Goal: Task Accomplishment & Management: Manage account settings

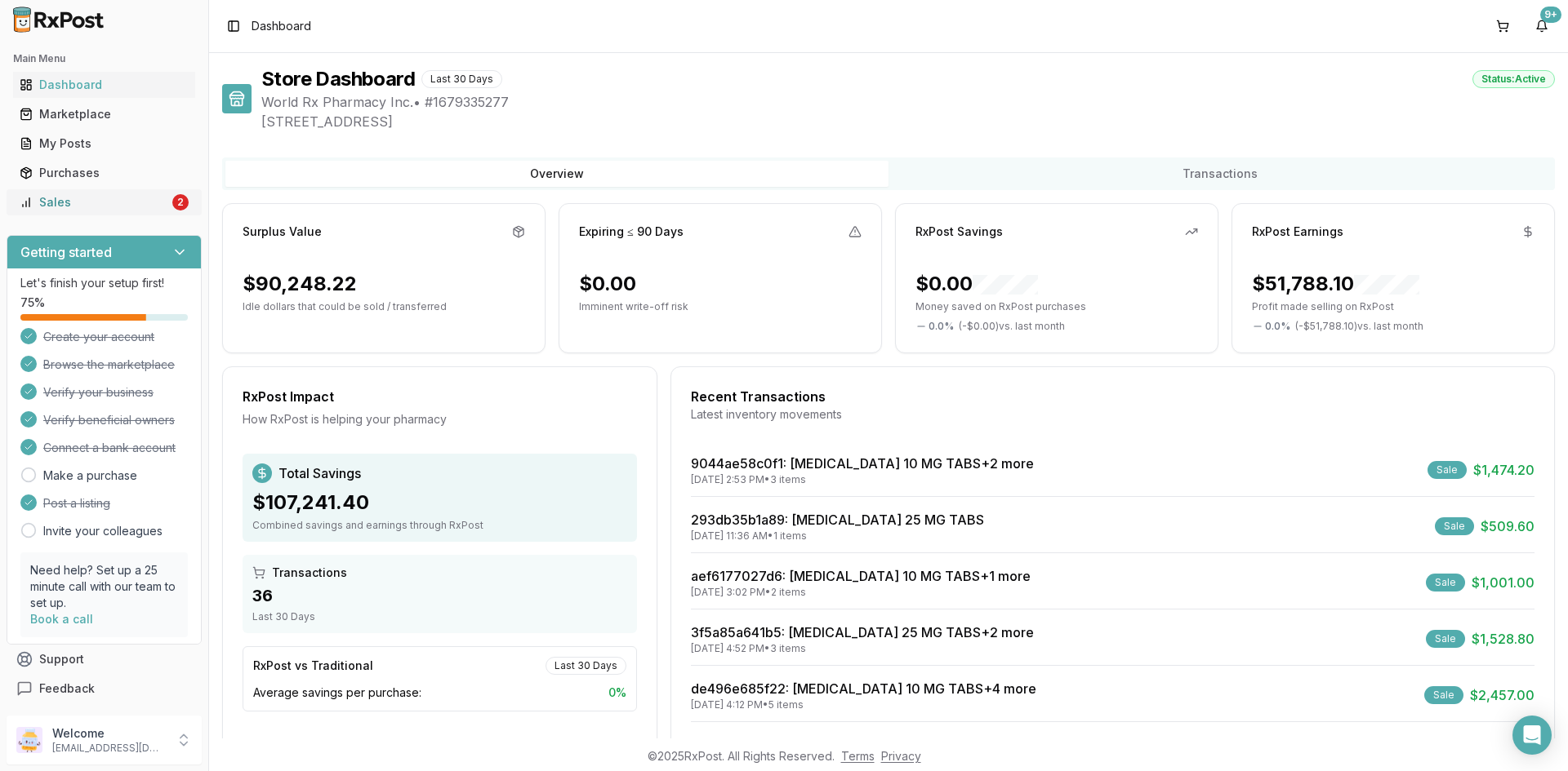
click at [81, 203] on div "Sales" at bounding box center [94, 203] width 150 height 16
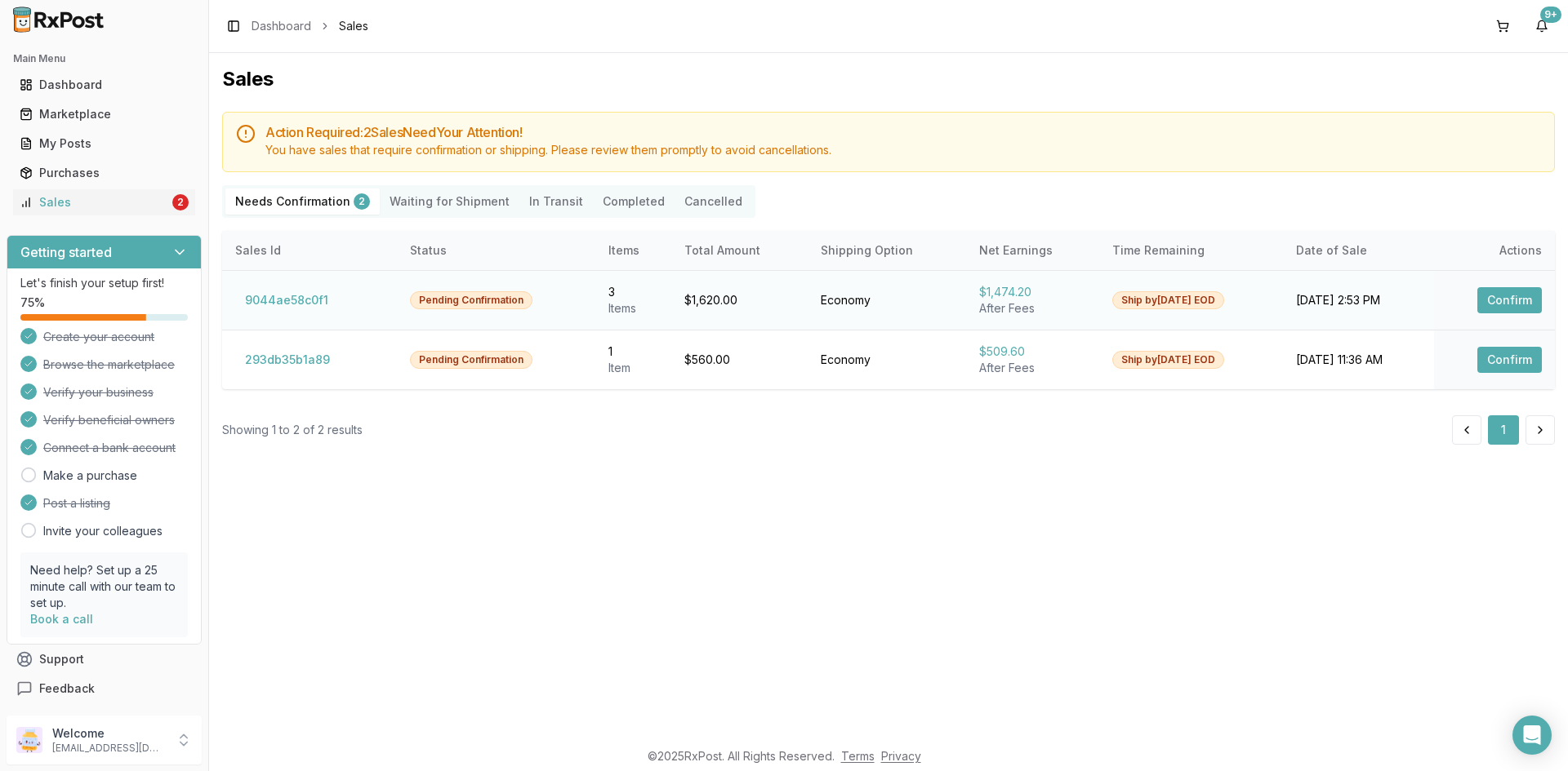
click at [1516, 302] on button "Confirm" at bounding box center [1509, 300] width 65 height 26
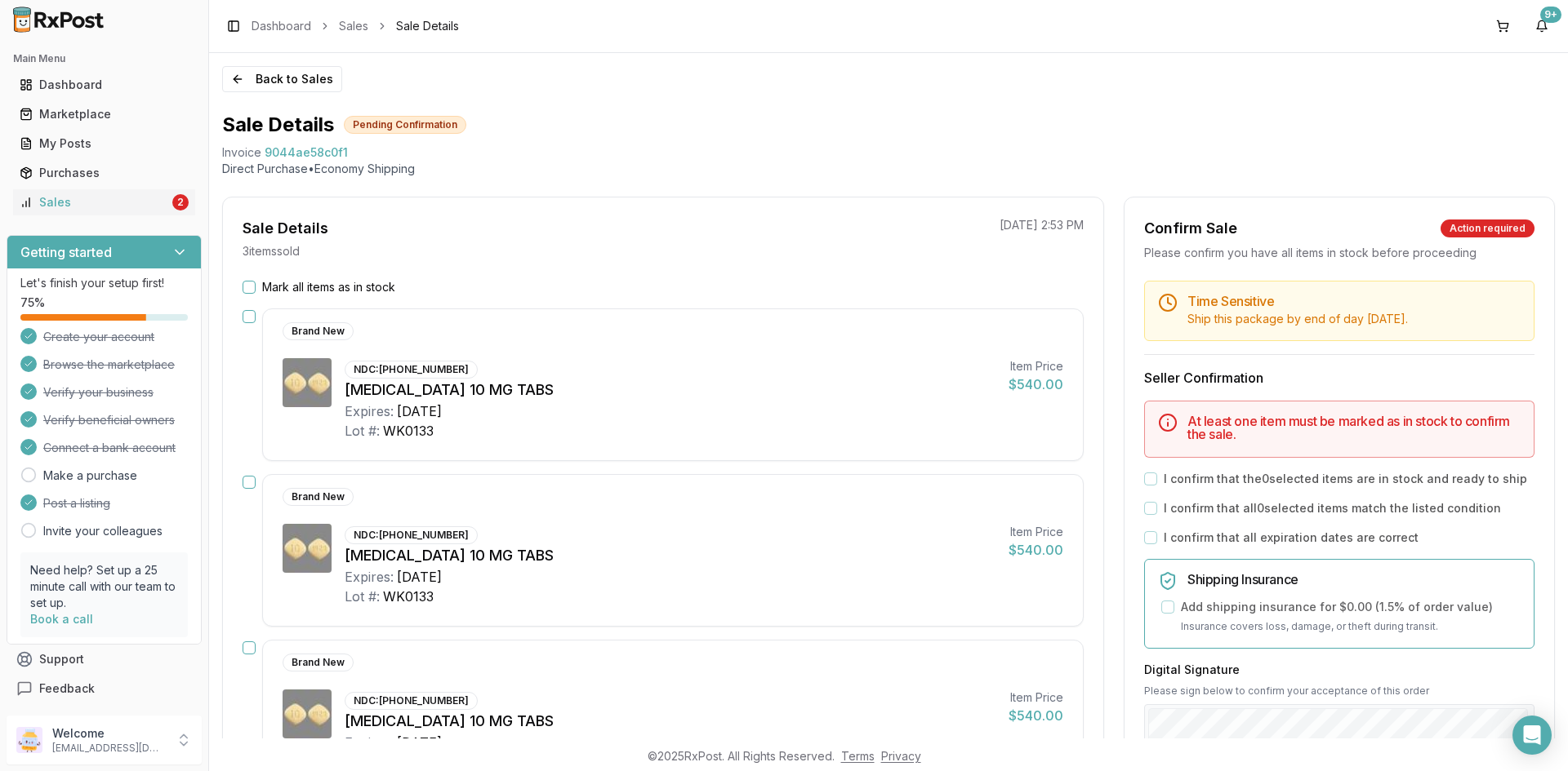
click at [254, 283] on button "Mark all items as in stock" at bounding box center [249, 287] width 13 height 13
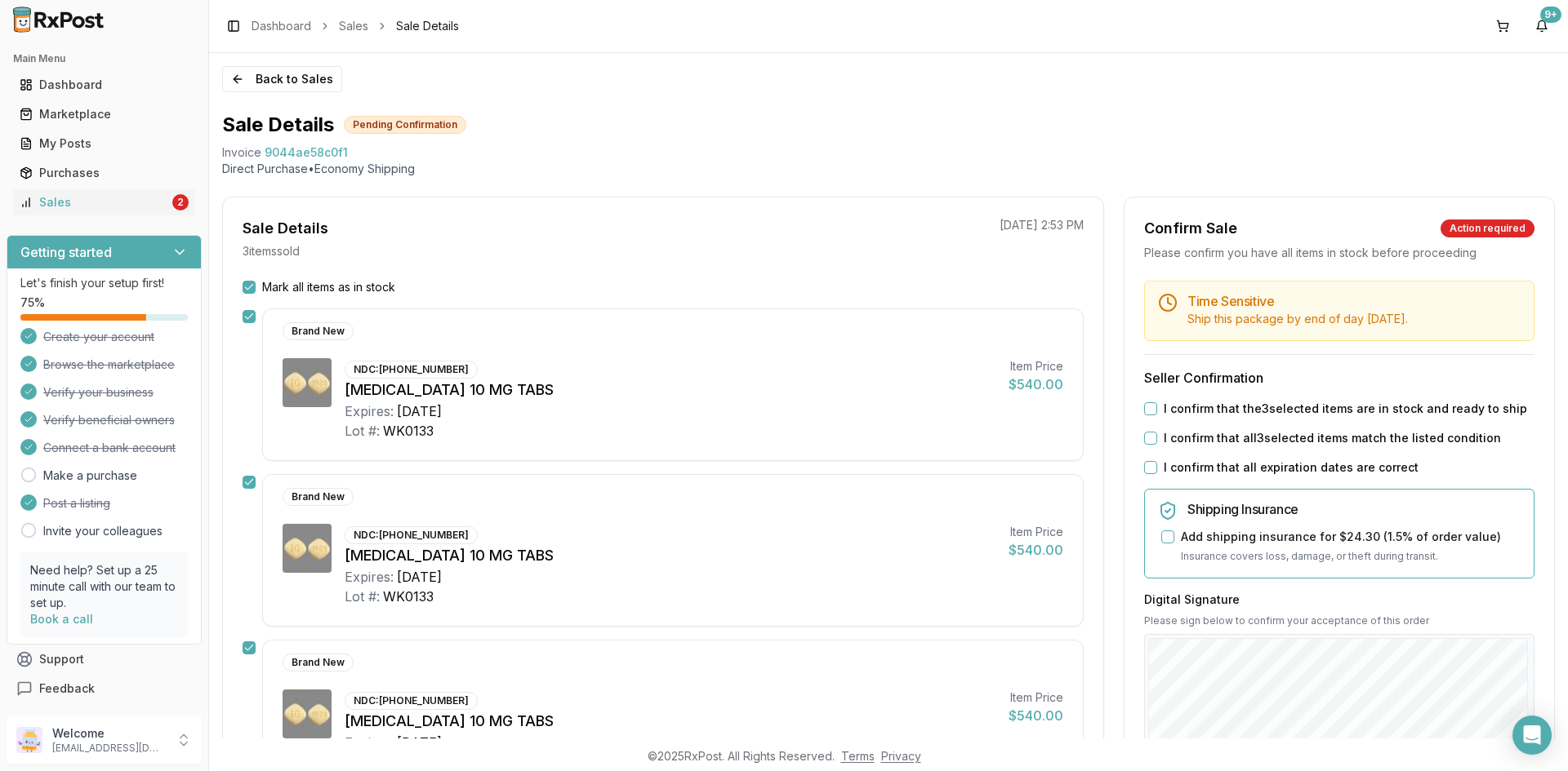
scroll to position [164, 0]
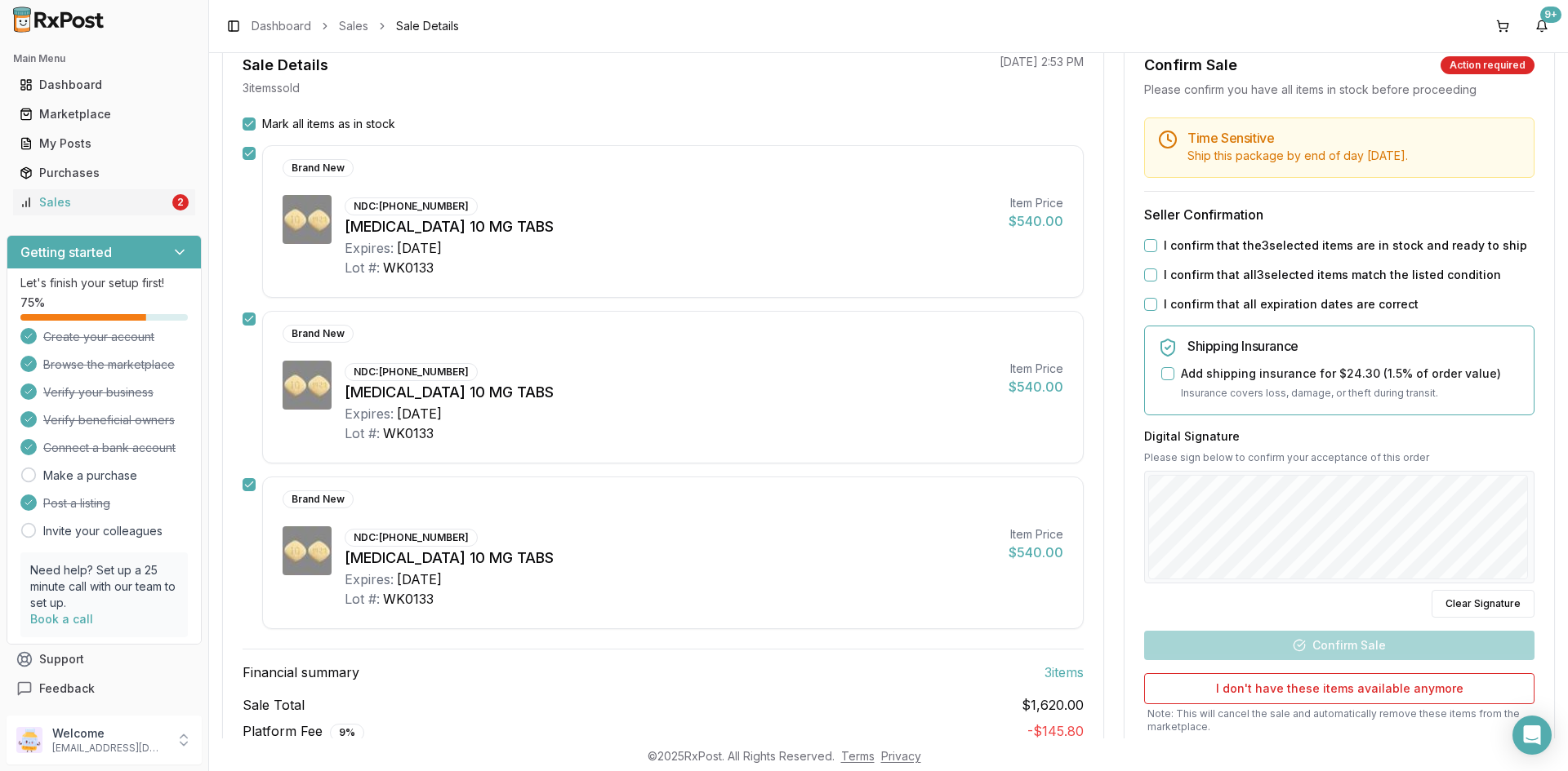
click at [1146, 243] on button "I confirm that the 3 selected items are in stock and ready to ship" at bounding box center [1151, 246] width 13 height 13
click at [1144, 277] on button "I confirm that all 3 selected items match the listed condition" at bounding box center [1151, 275] width 13 height 13
click at [1147, 303] on button "I confirm that all expiration dates are correct" at bounding box center [1151, 304] width 13 height 13
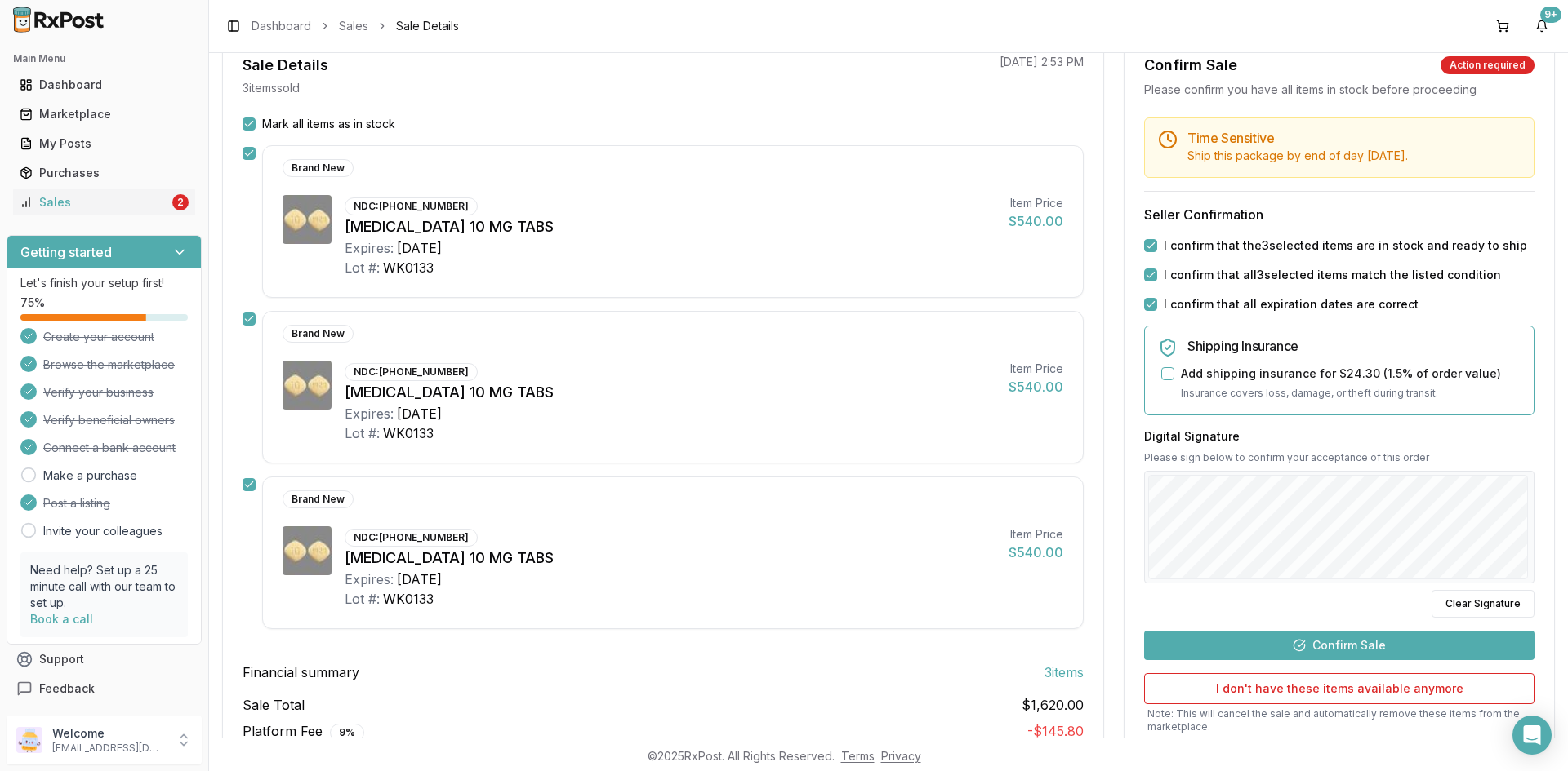
click at [1270, 650] on button "Confirm Sale" at bounding box center [1339, 646] width 390 height 29
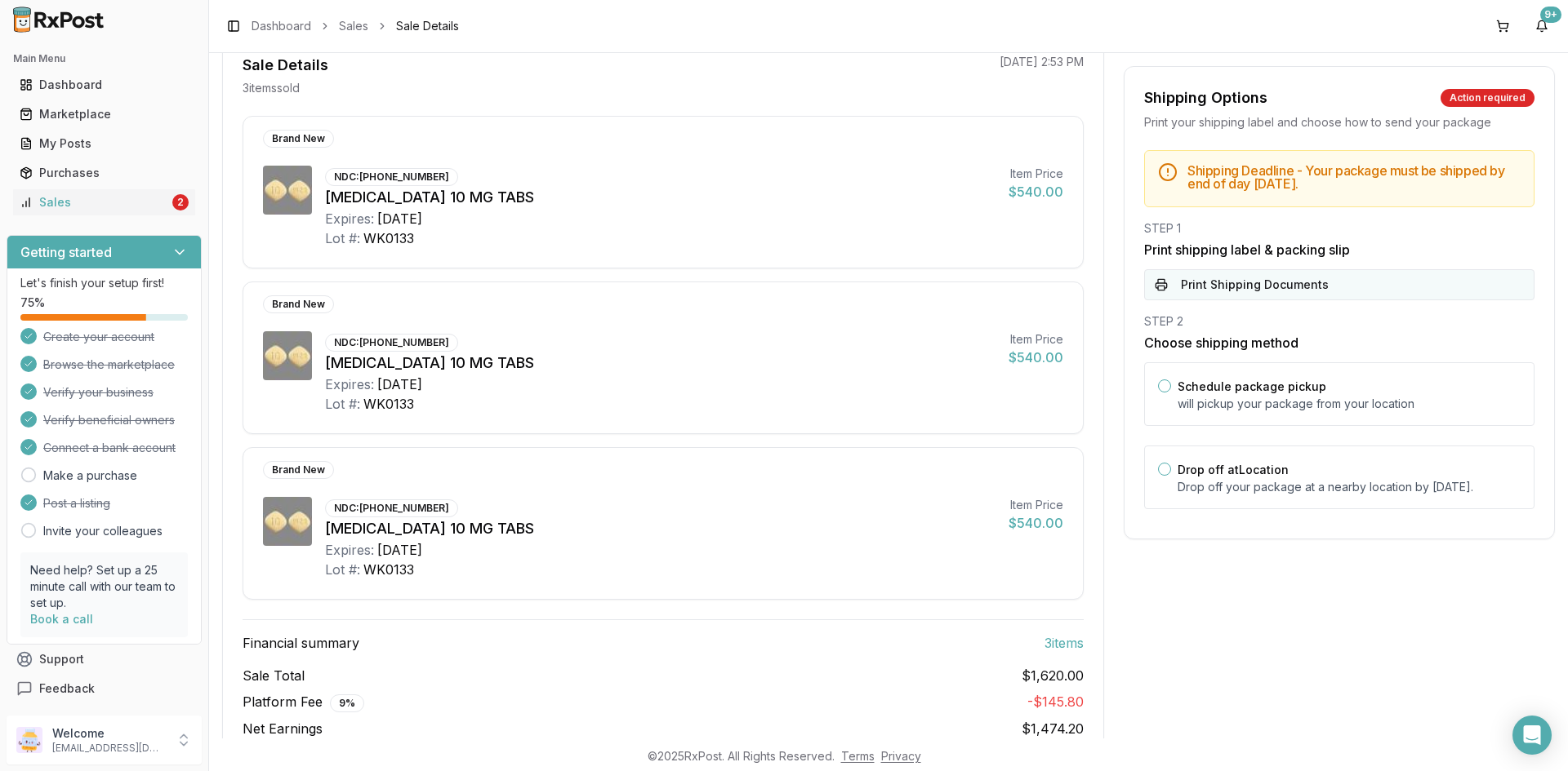
click at [1192, 285] on button "Print Shipping Documents" at bounding box center [1339, 285] width 390 height 31
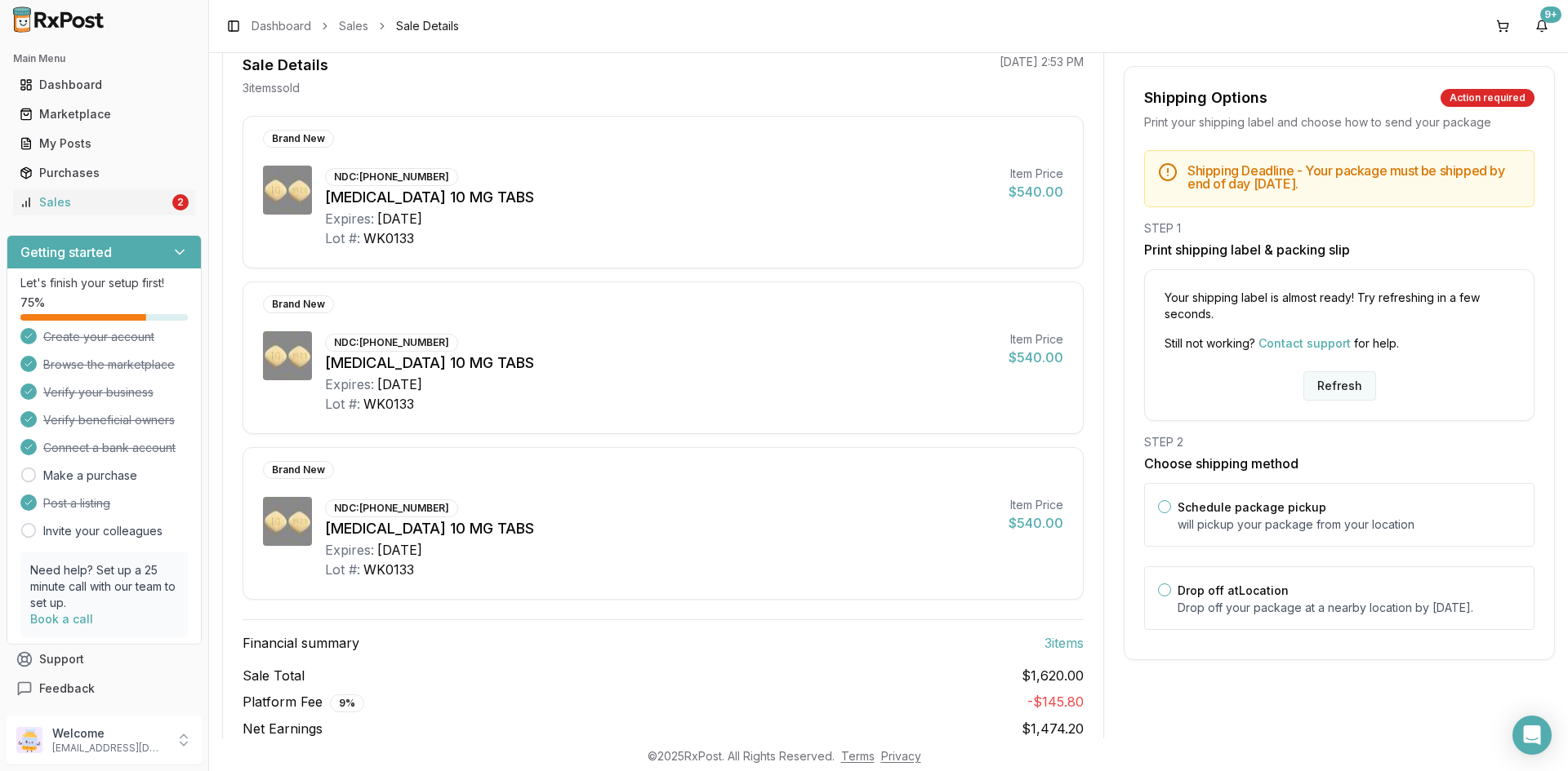
click at [1312, 385] on button "Refresh" at bounding box center [1339, 386] width 73 height 29
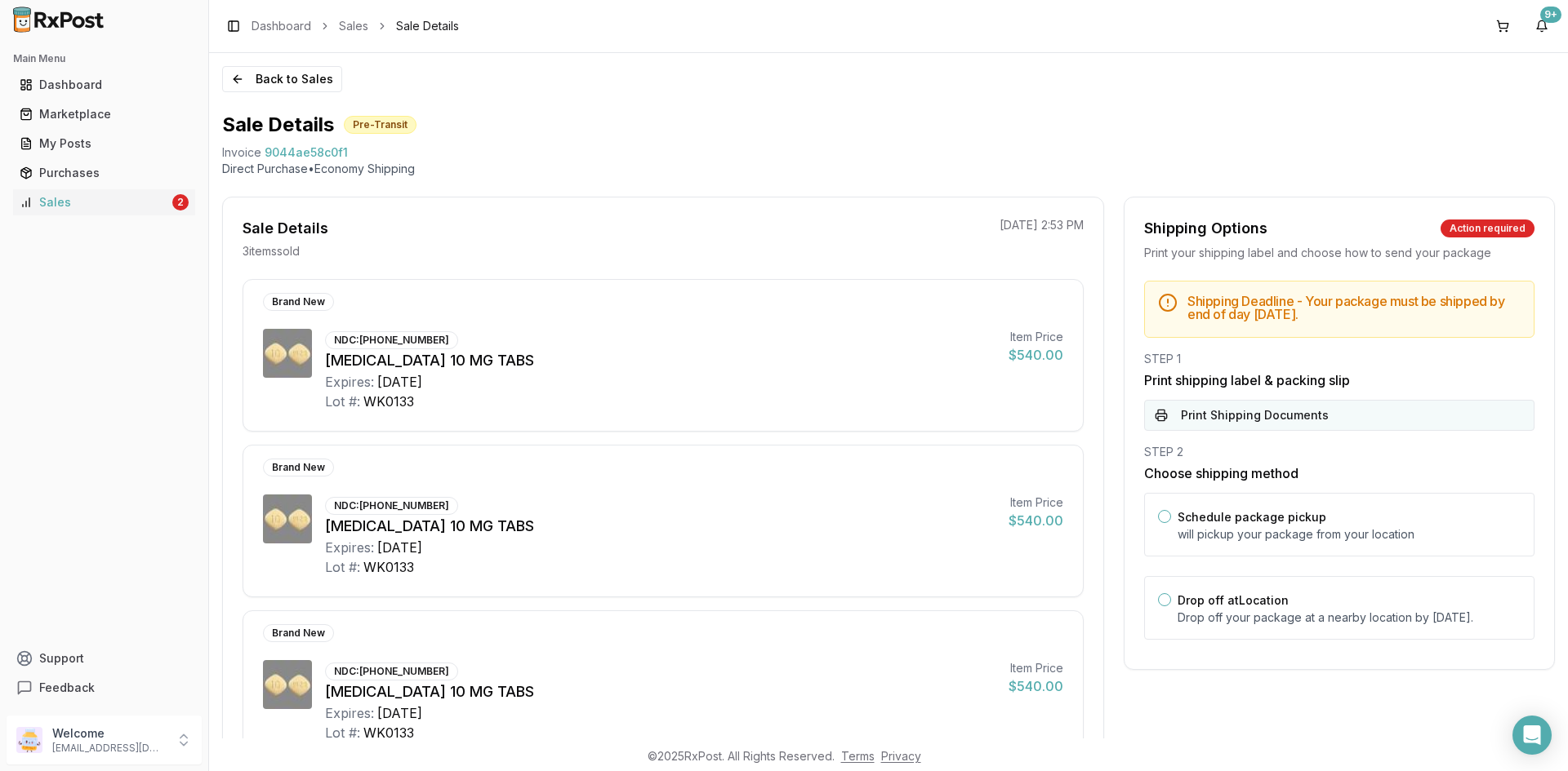
click at [1244, 406] on button "Print Shipping Documents" at bounding box center [1339, 415] width 390 height 31
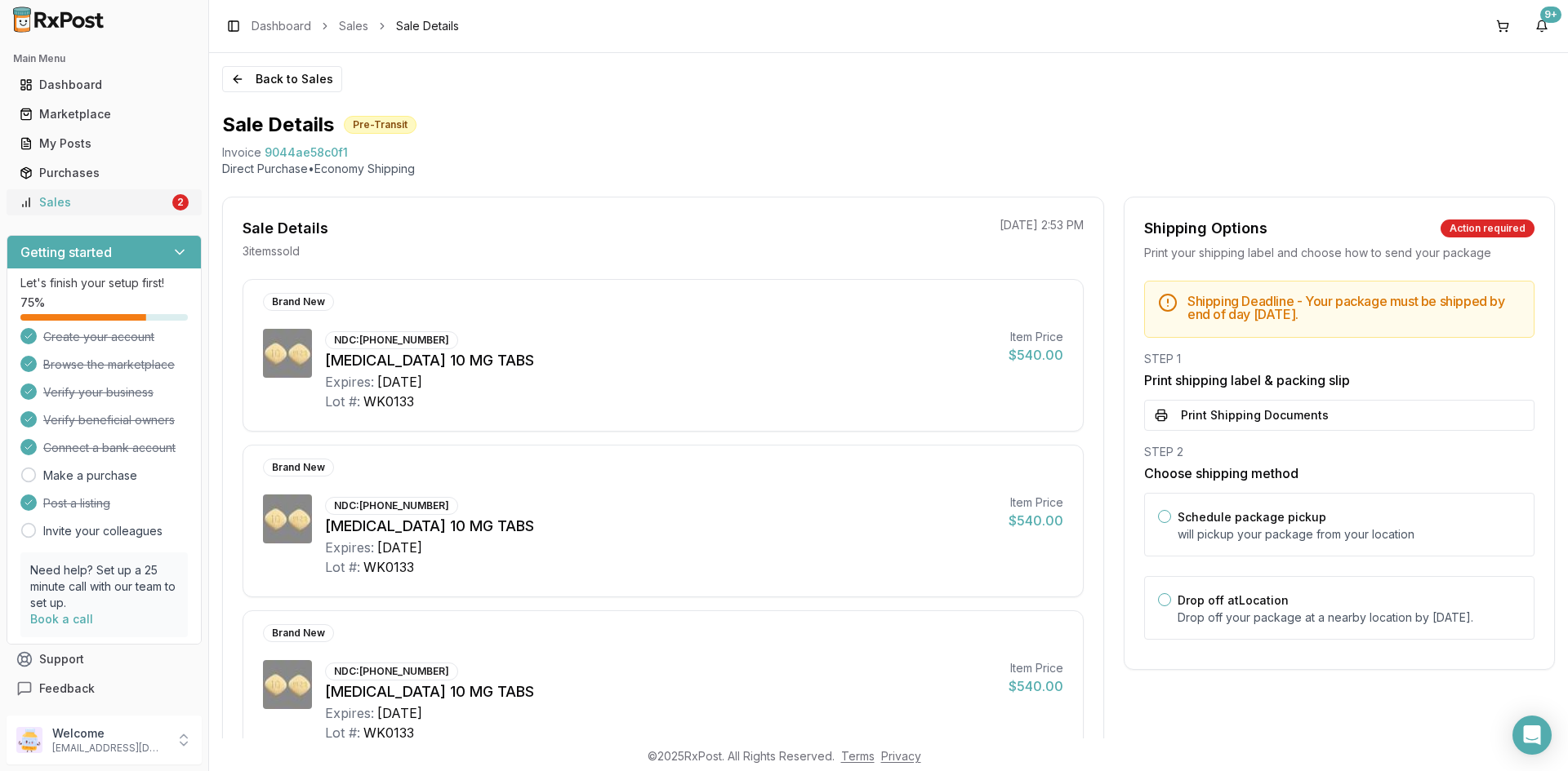
click at [173, 201] on div "2" at bounding box center [181, 203] width 16 height 16
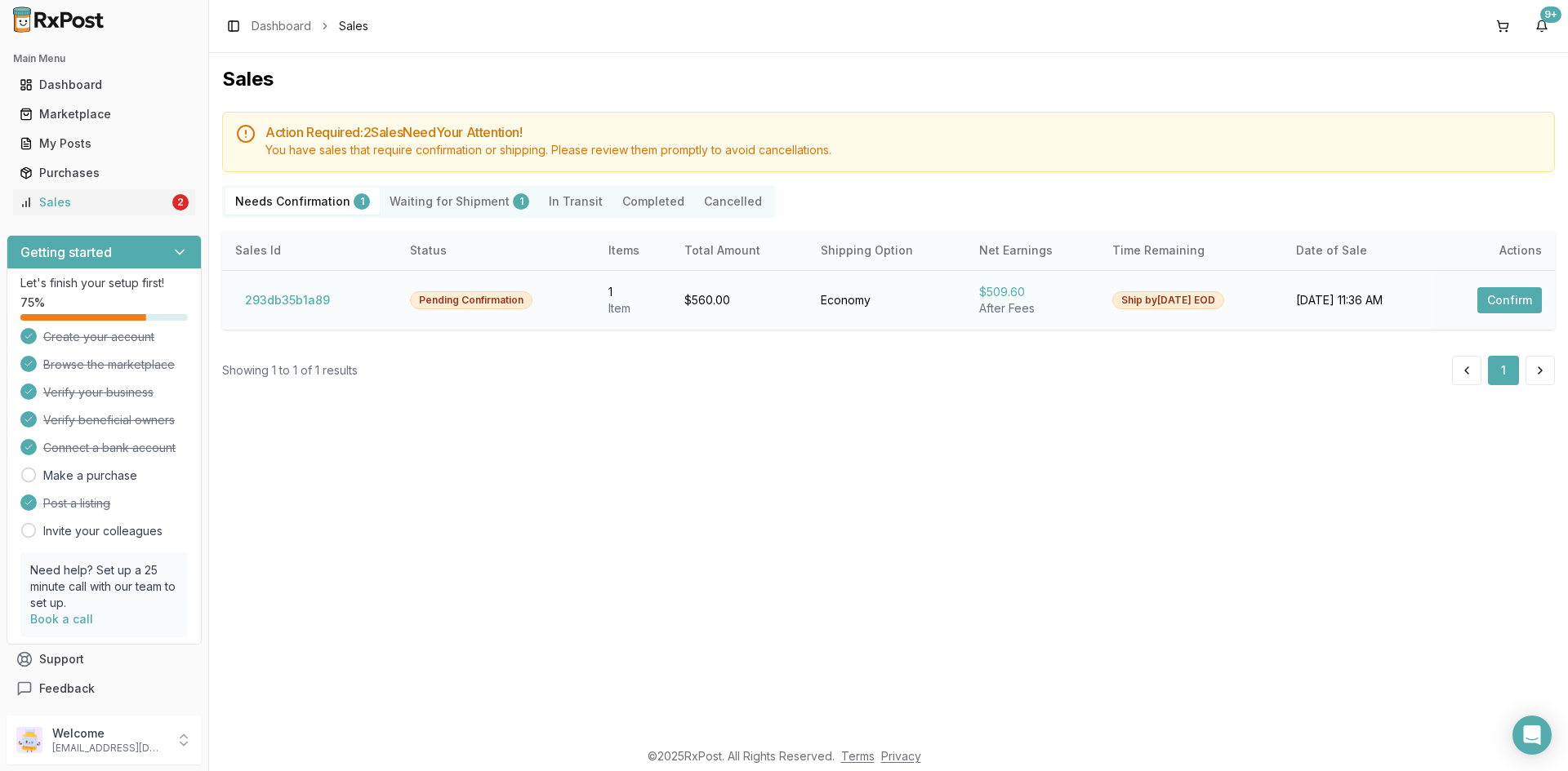
click at [1501, 297] on button "Confirm" at bounding box center [1509, 300] width 65 height 26
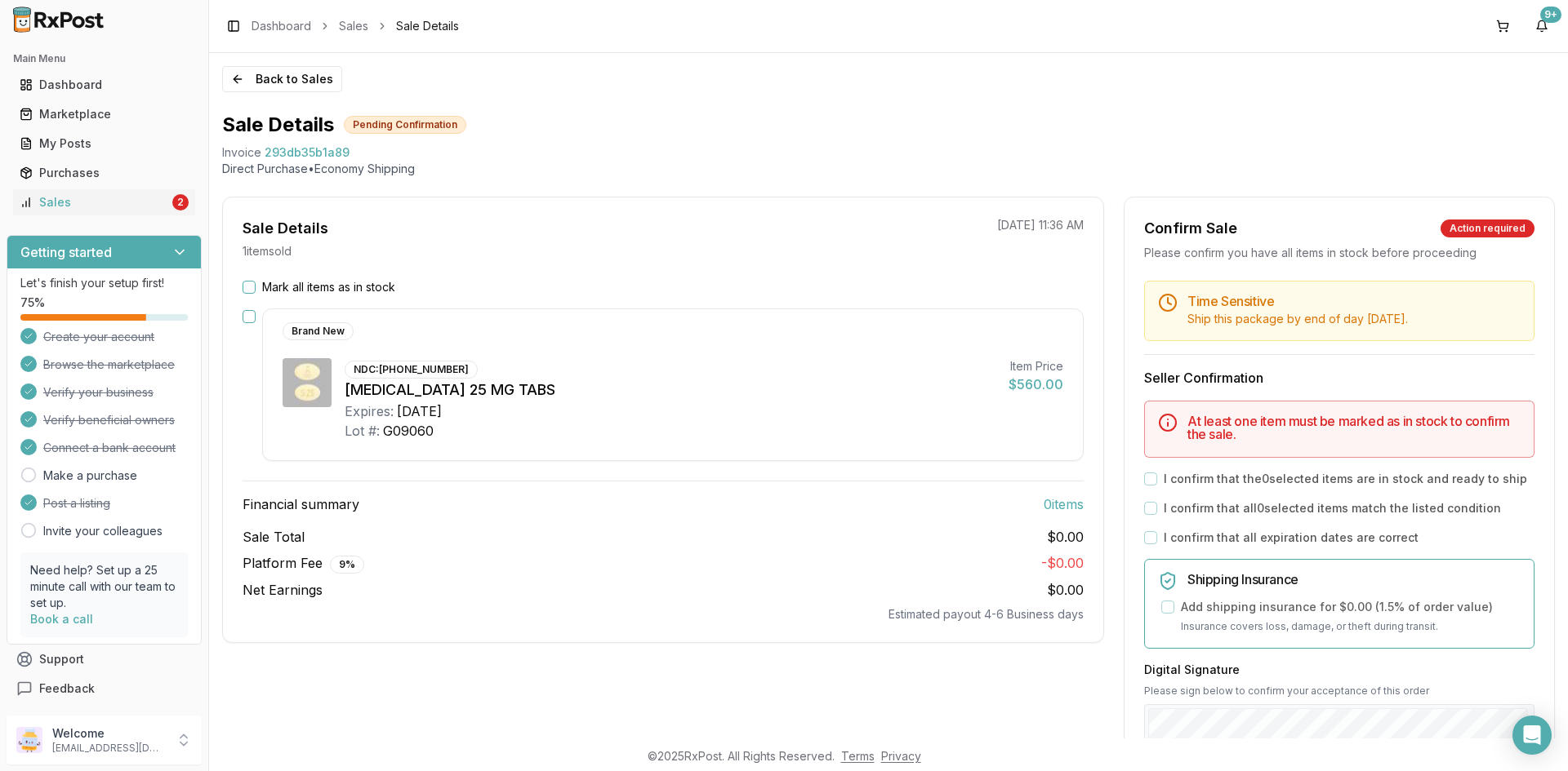
click at [246, 289] on button "Mark all items as in stock" at bounding box center [249, 287] width 13 height 13
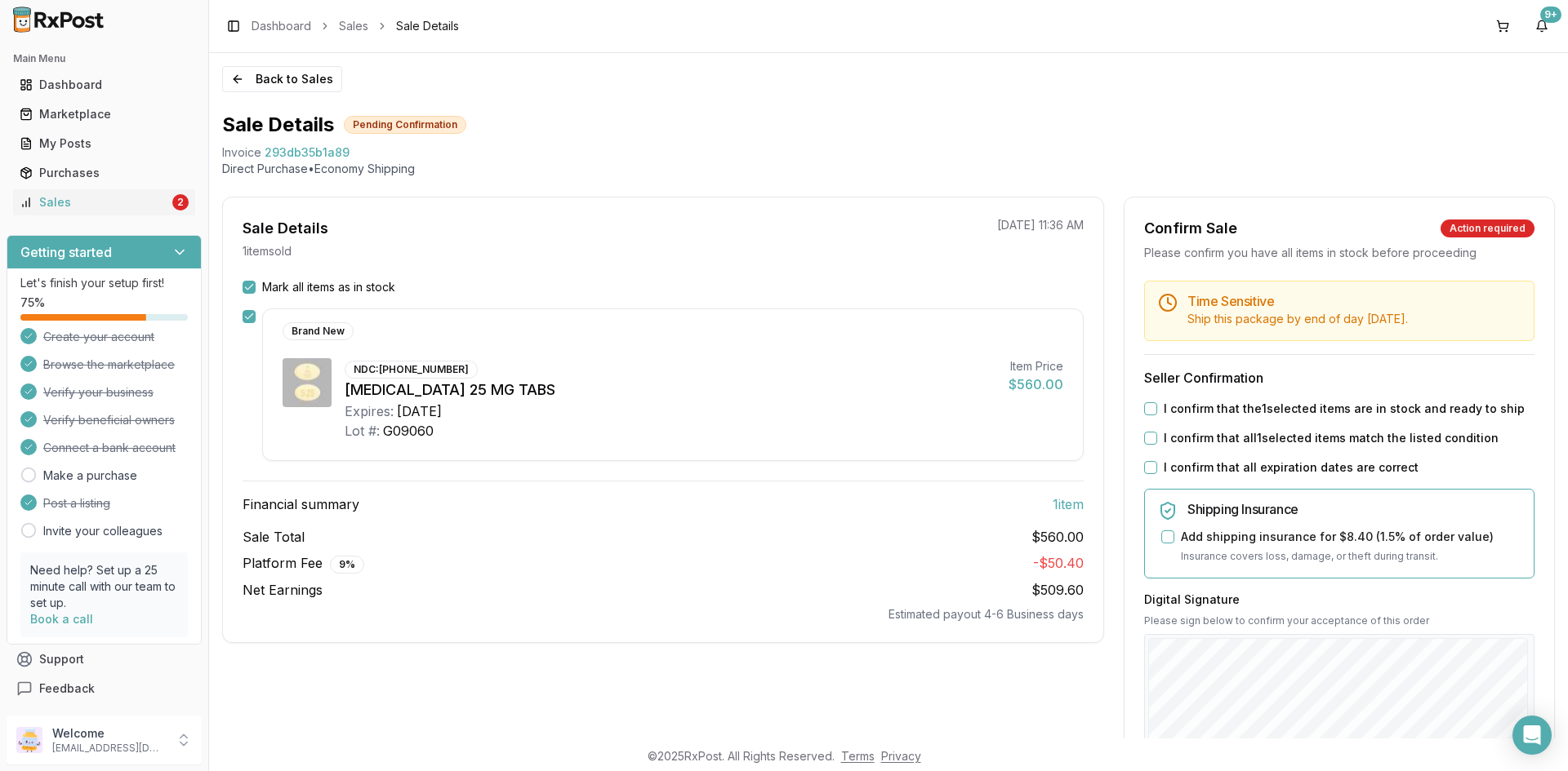
click at [1151, 410] on button "I confirm that the 1 selected items are in stock and ready to ship" at bounding box center [1151, 409] width 13 height 13
click at [1148, 437] on button "I confirm that all 1 selected items match the listed condition" at bounding box center [1151, 438] width 13 height 13
click at [1147, 464] on button "I confirm that all expiration dates are correct" at bounding box center [1151, 468] width 13 height 13
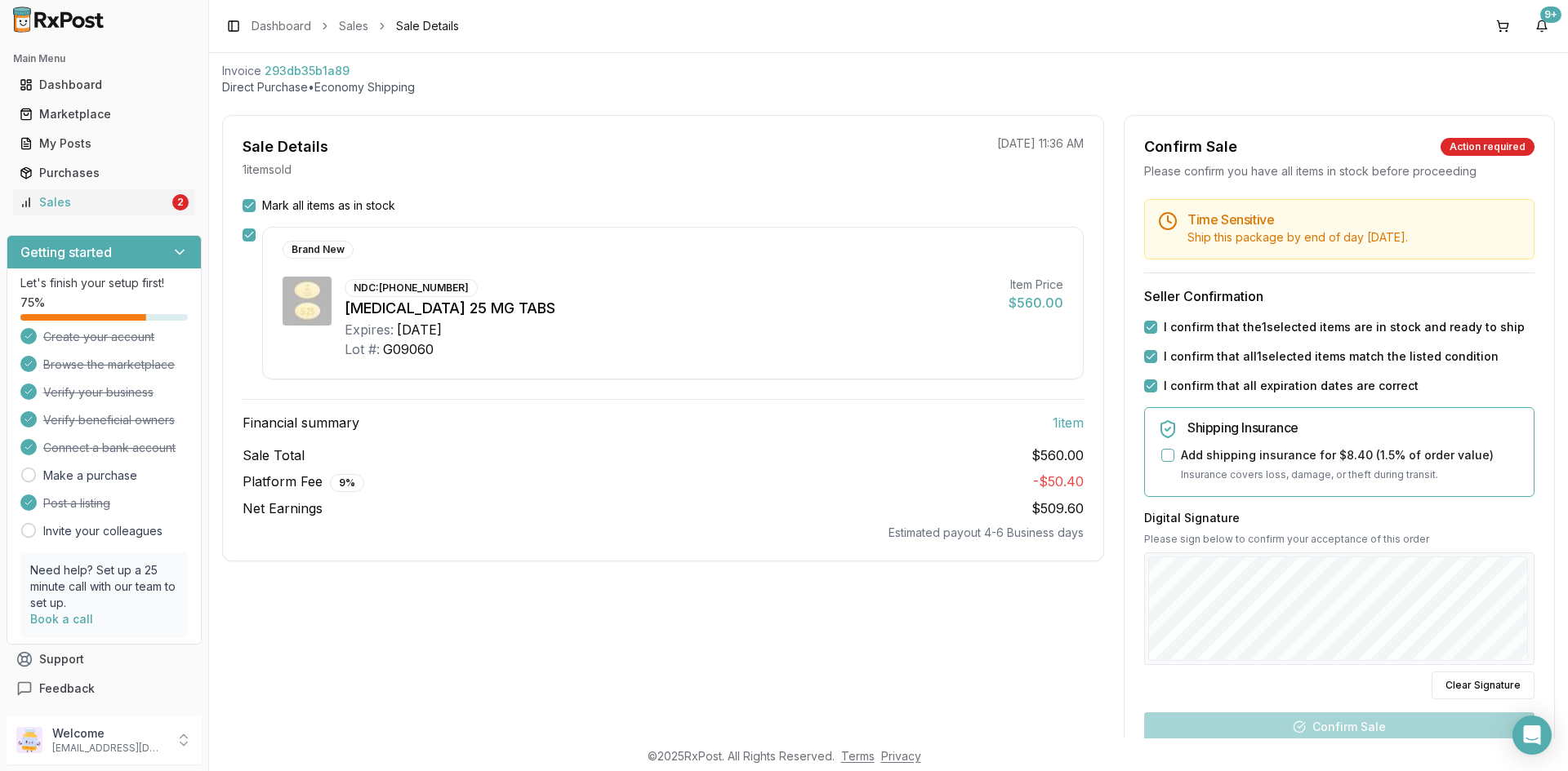
scroll to position [245, 0]
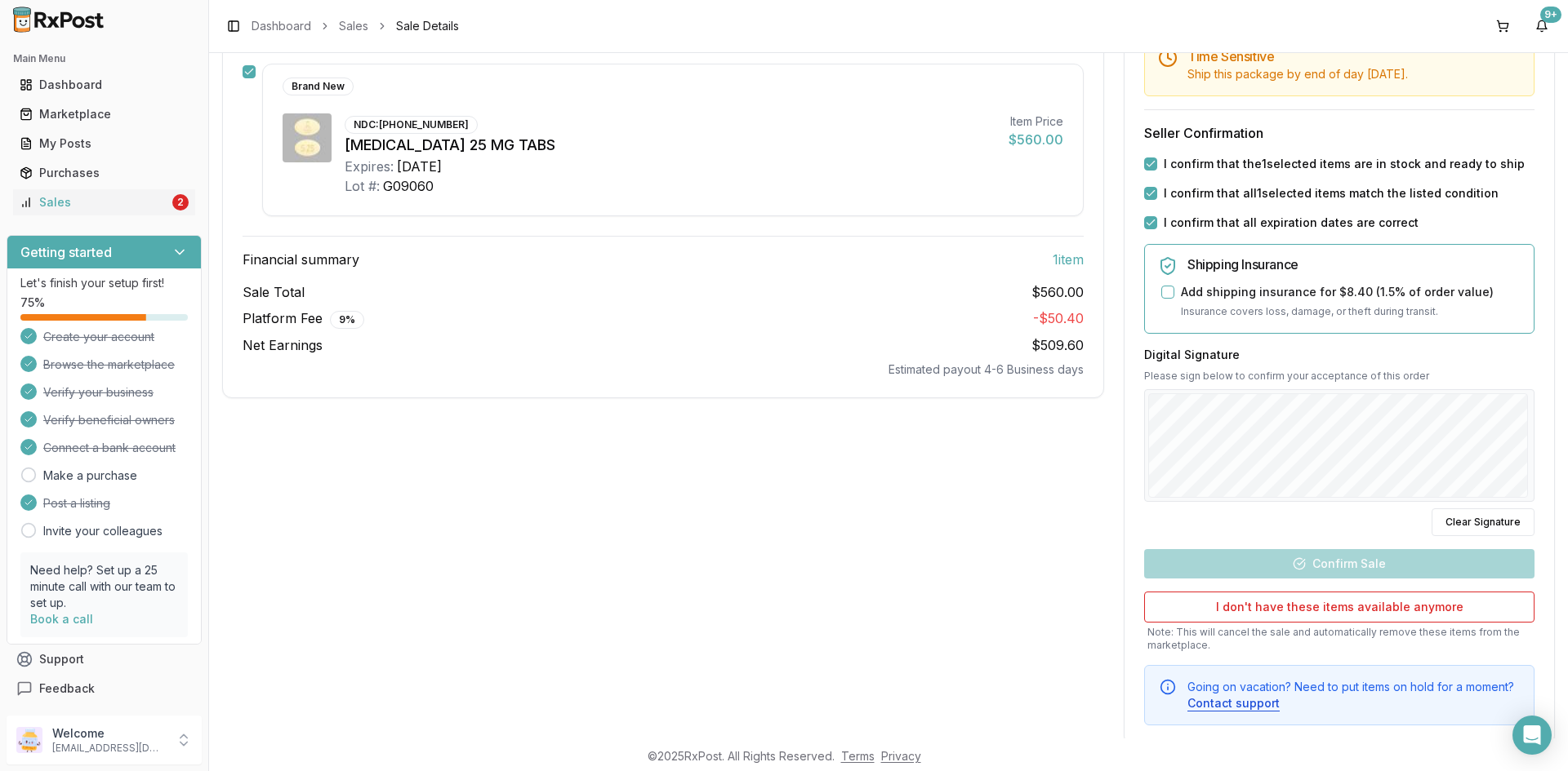
click at [1528, 429] on div "Time Sensitive Ship this package by end of day Saturday, September 6th . Seller…" at bounding box center [1339, 381] width 429 height 690
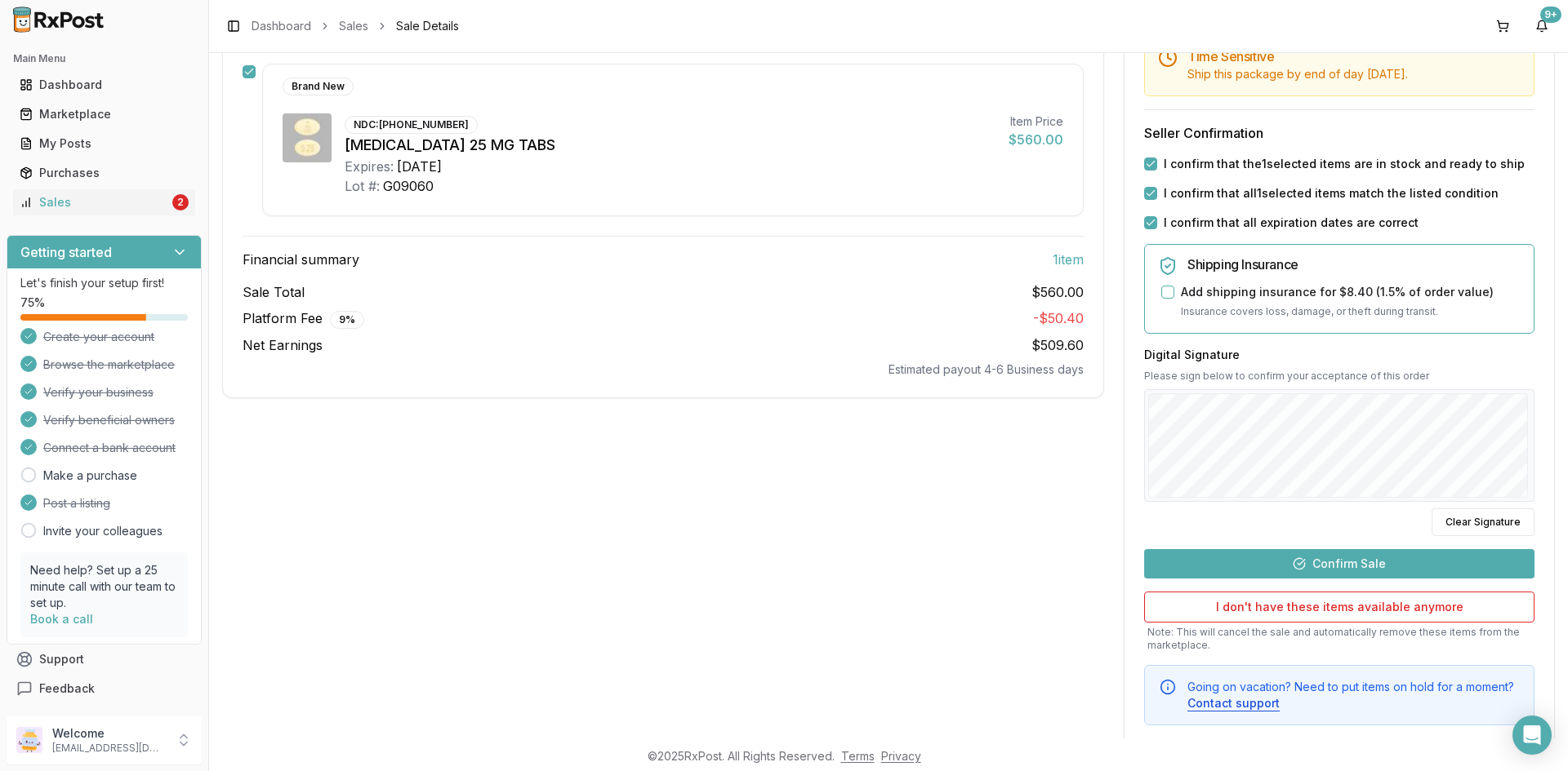
click at [1356, 557] on button "Confirm Sale" at bounding box center [1339, 564] width 390 height 29
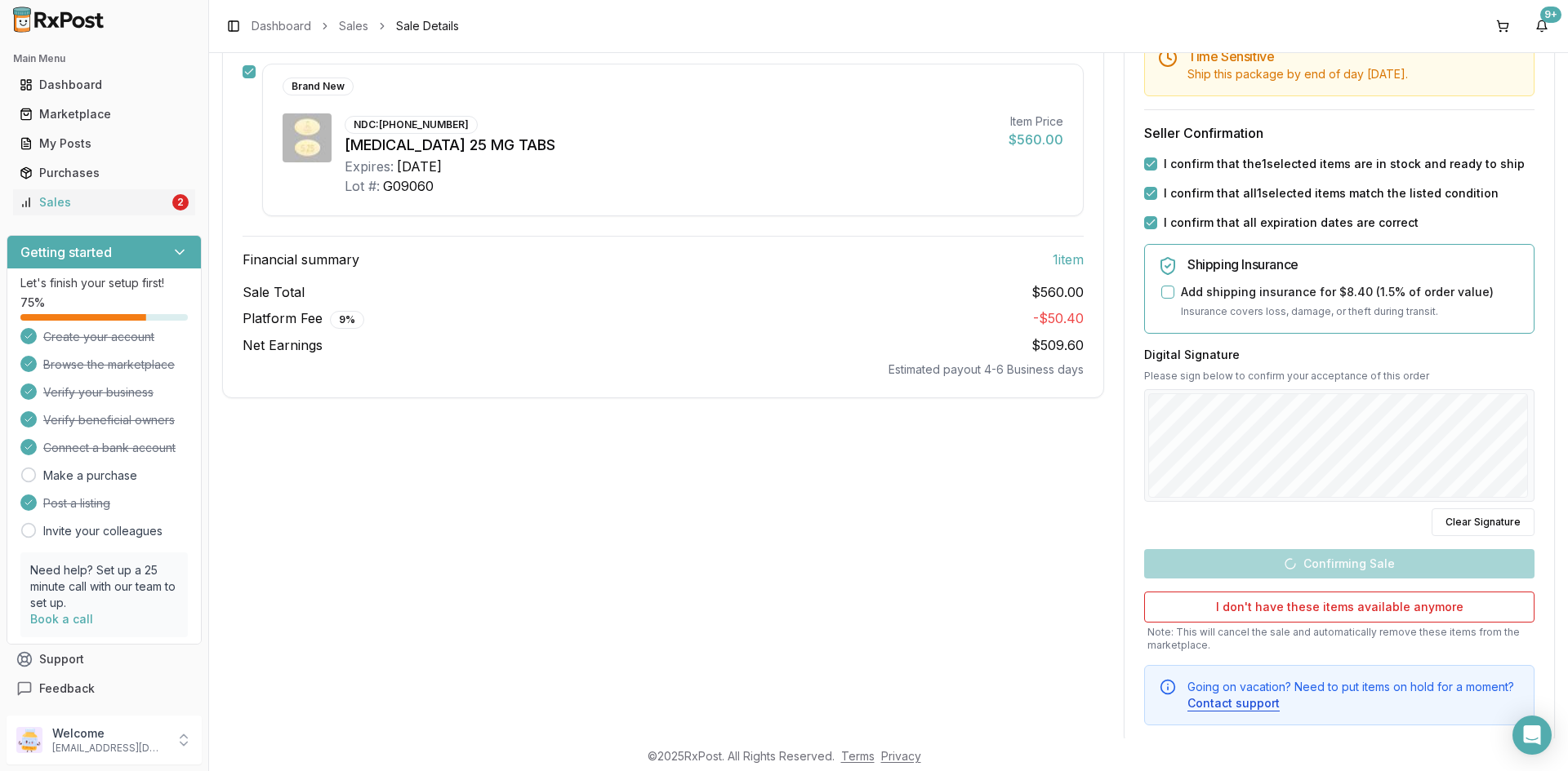
scroll to position [0, 0]
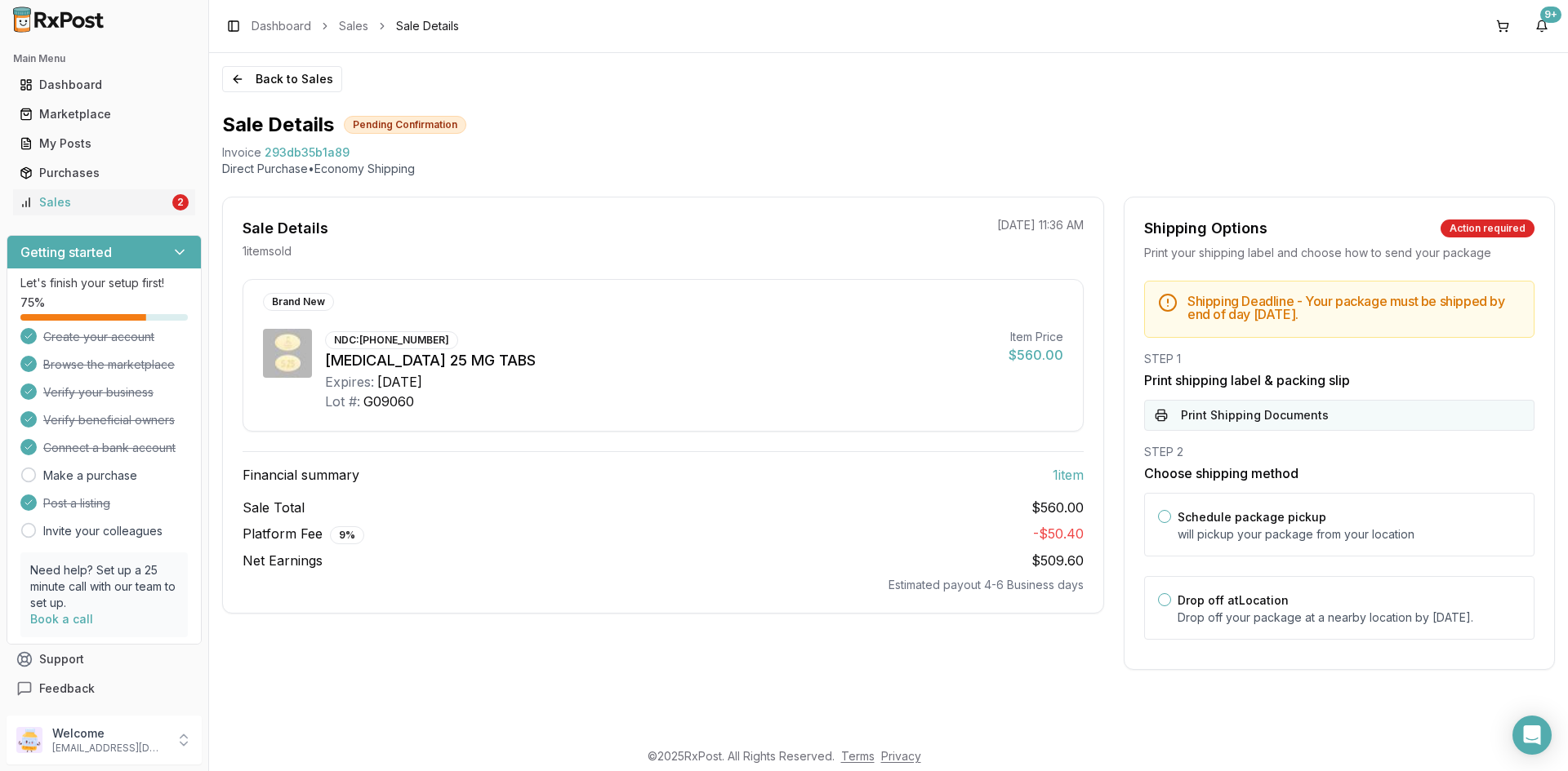
click at [1224, 418] on button "Print Shipping Documents" at bounding box center [1339, 415] width 390 height 31
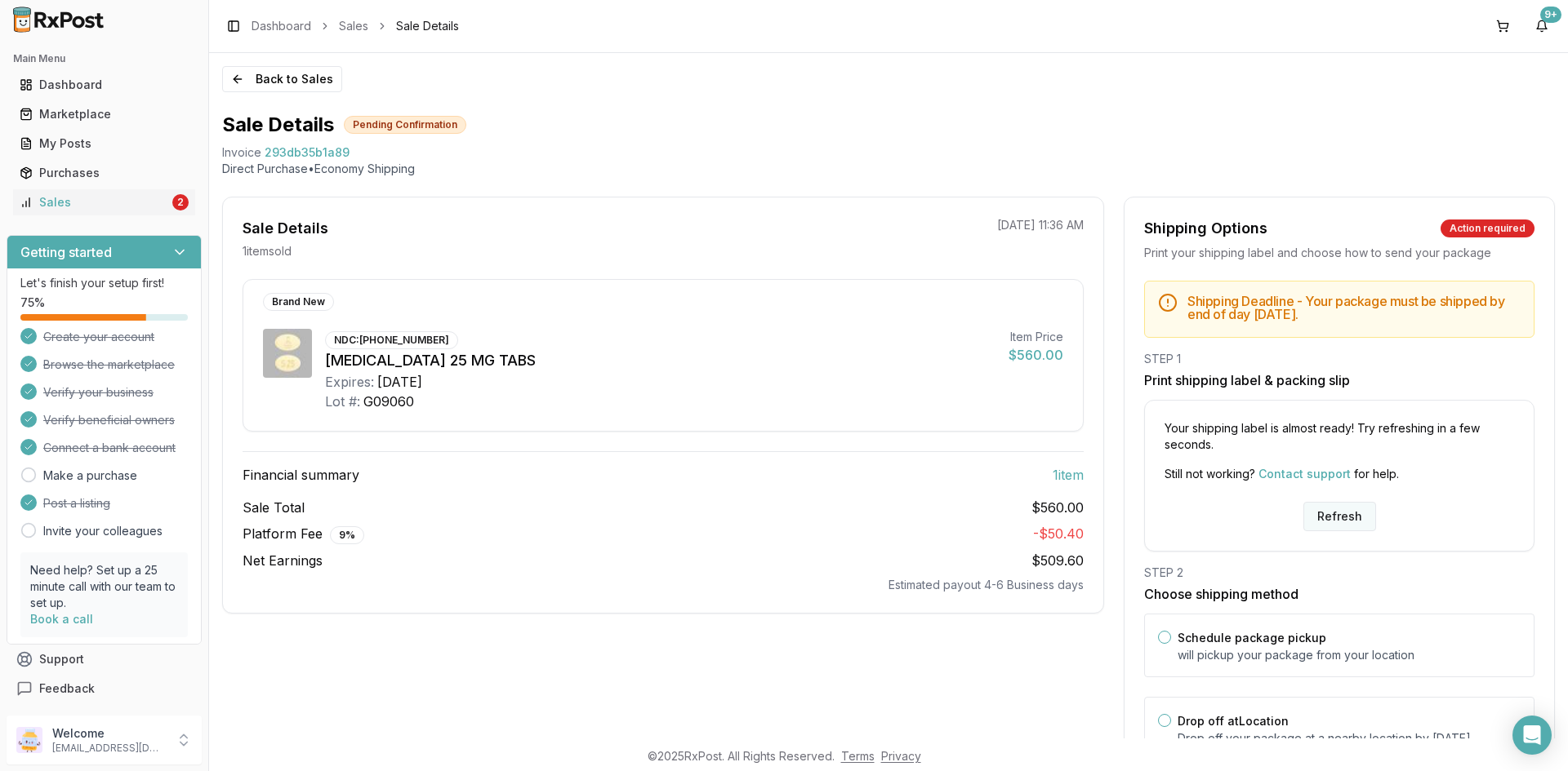
click at [1338, 507] on button "Refresh" at bounding box center [1339, 517] width 73 height 29
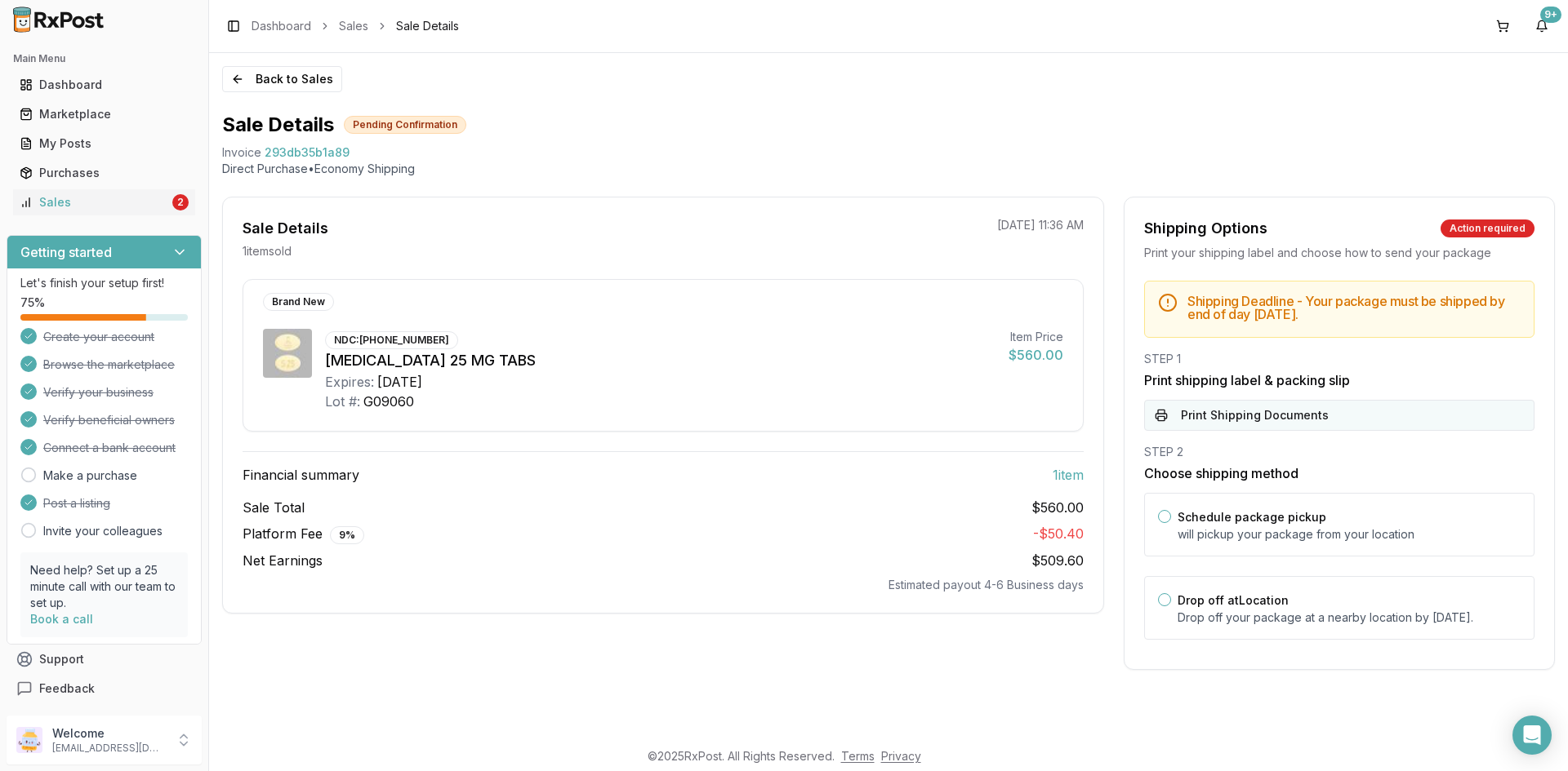
click at [1199, 413] on button "Print Shipping Documents" at bounding box center [1339, 415] width 390 height 31
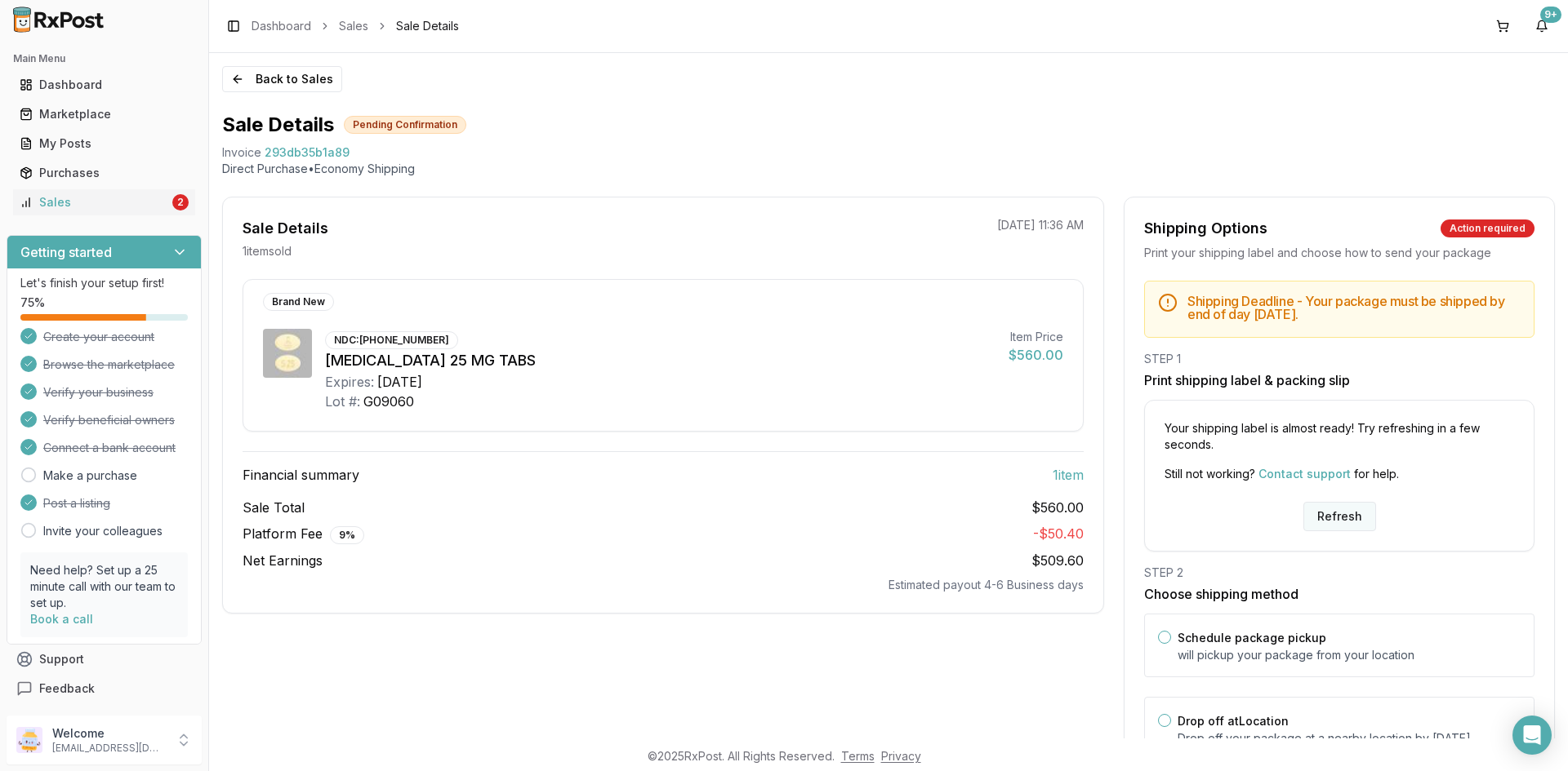
click at [1347, 509] on button "Refresh" at bounding box center [1339, 517] width 73 height 29
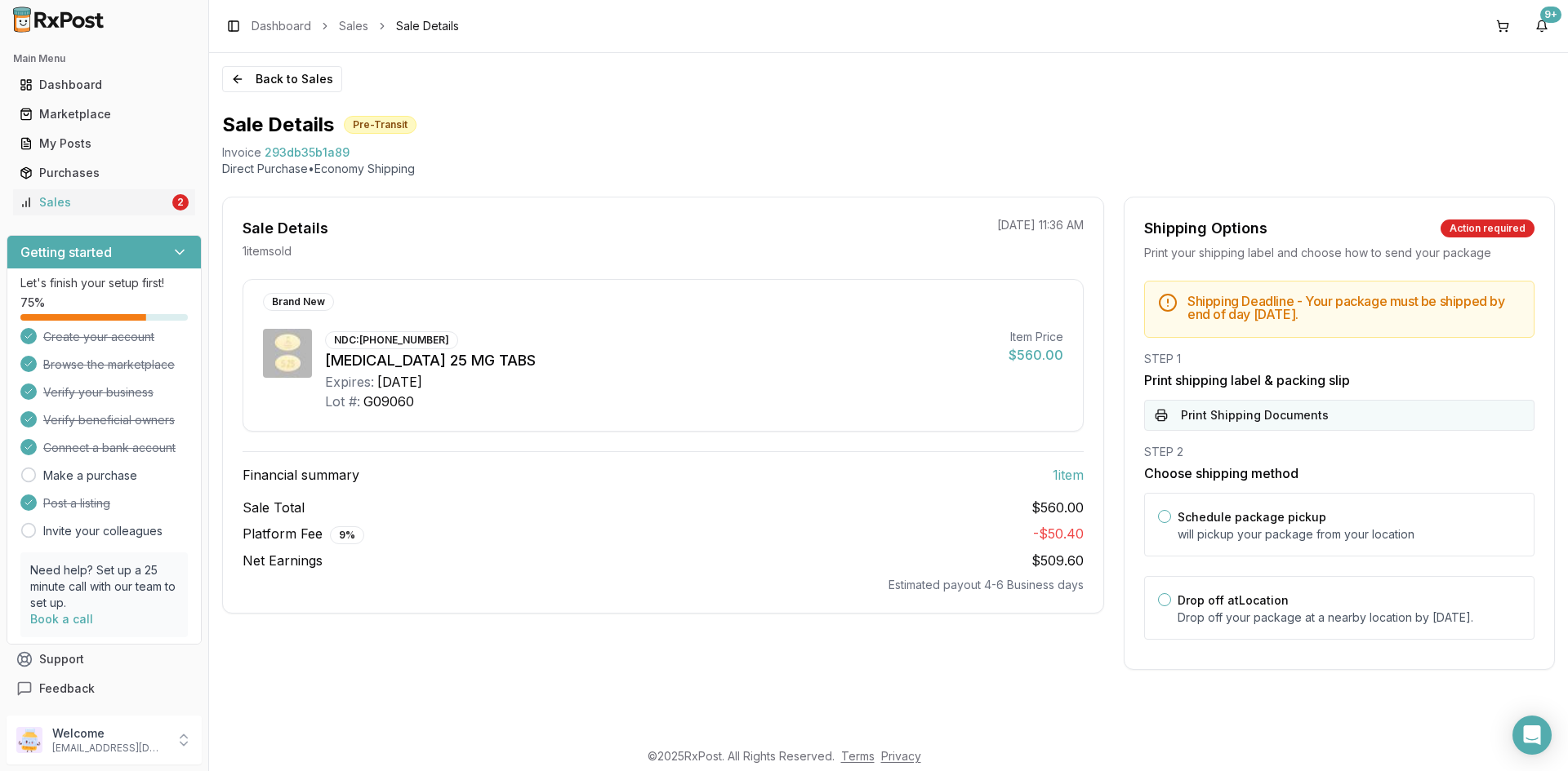
click at [1317, 415] on button "Print Shipping Documents" at bounding box center [1339, 415] width 390 height 31
click at [92, 204] on div "Sales" at bounding box center [94, 203] width 150 height 16
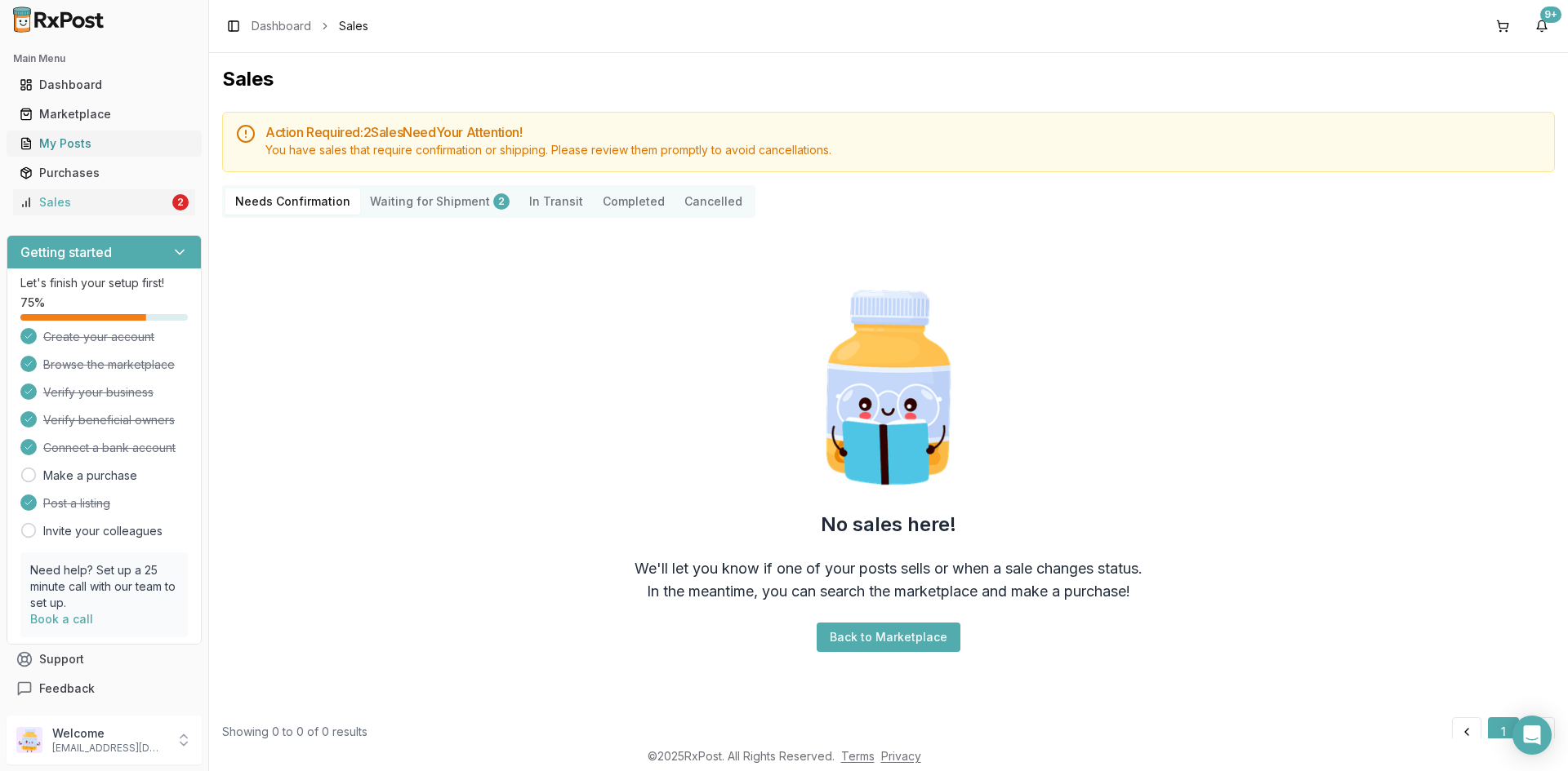
click at [95, 147] on div "My Posts" at bounding box center [104, 144] width 169 height 16
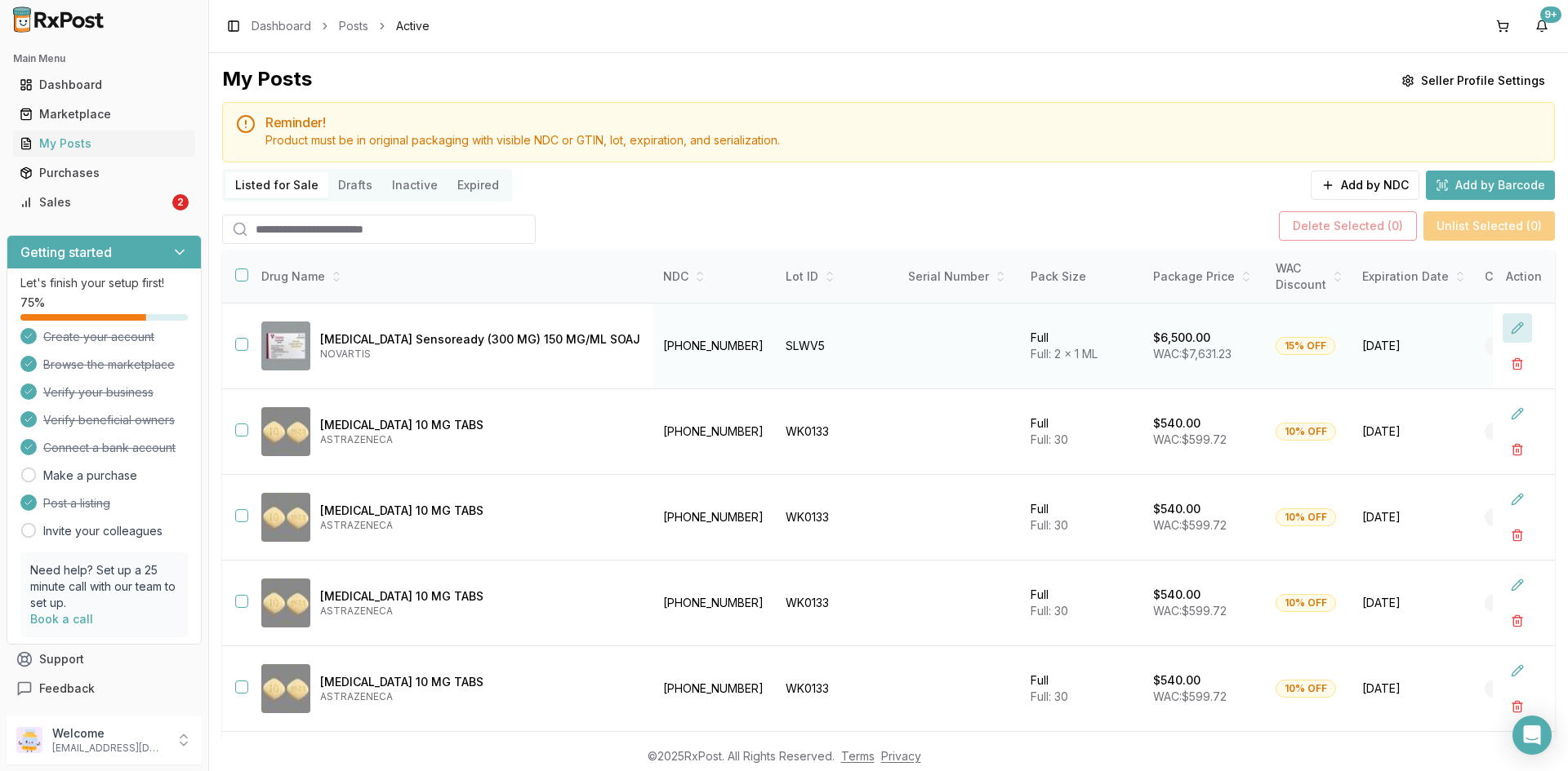
click at [1507, 331] on button at bounding box center [1517, 328] width 29 height 29
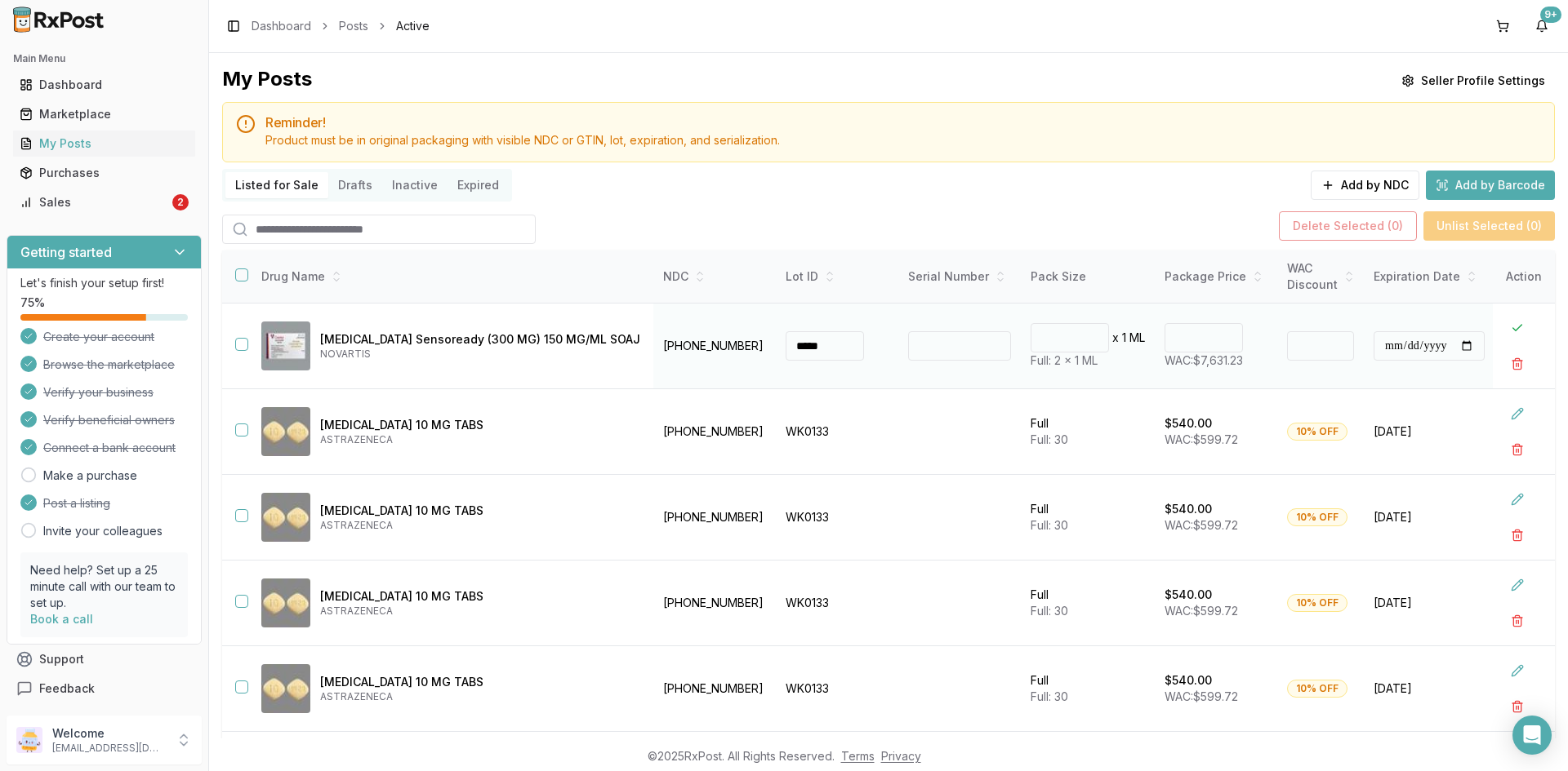
click at [1165, 336] on input "****" at bounding box center [1204, 338] width 79 height 29
type input "*"
type input "*******"
type input "**"
click at [1503, 331] on button at bounding box center [1517, 328] width 29 height 29
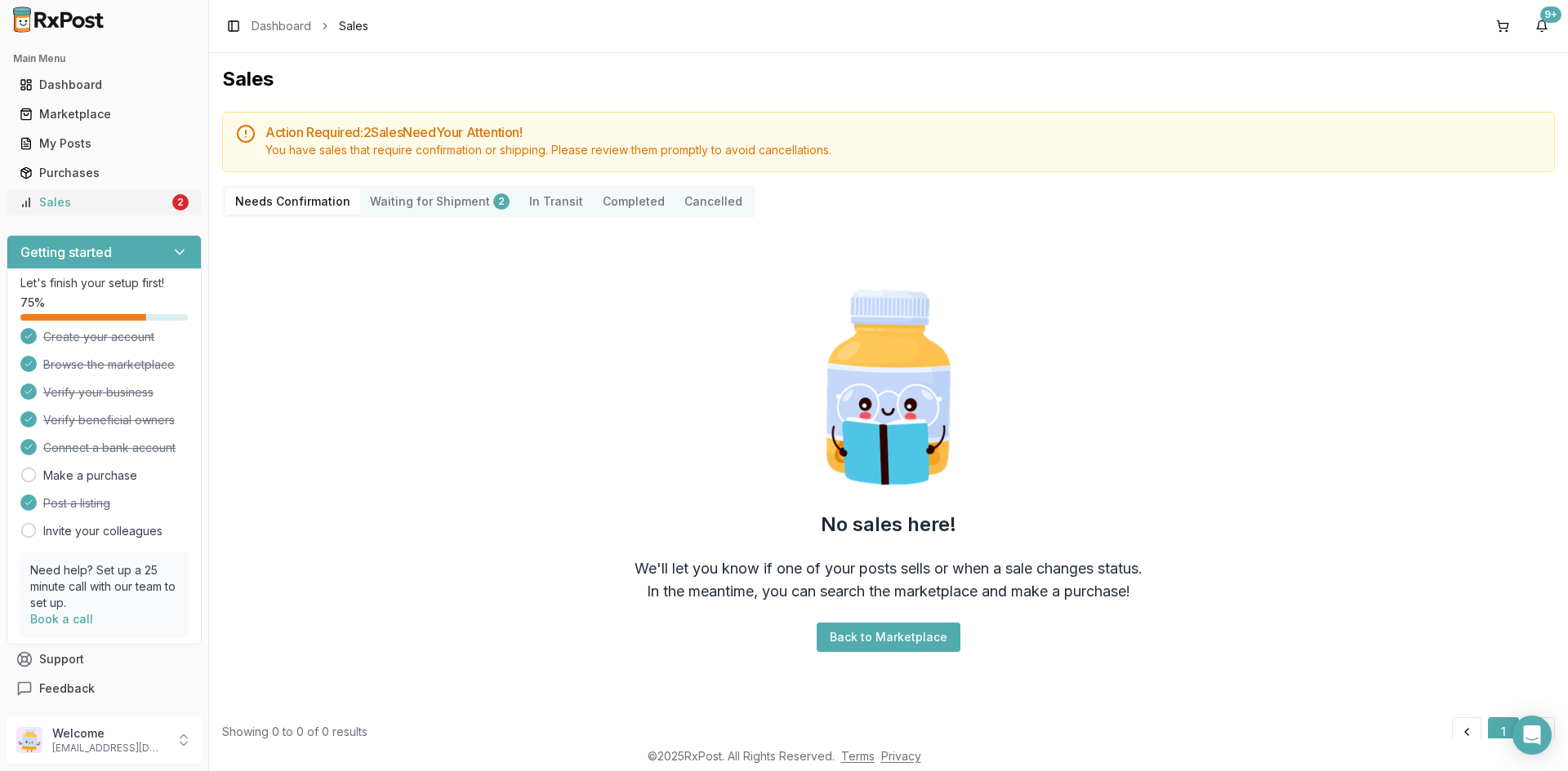
click at [136, 208] on div "Sales" at bounding box center [94, 203] width 150 height 16
click at [437, 203] on Shipment "Waiting for Shipment 2" at bounding box center [439, 202] width 159 height 26
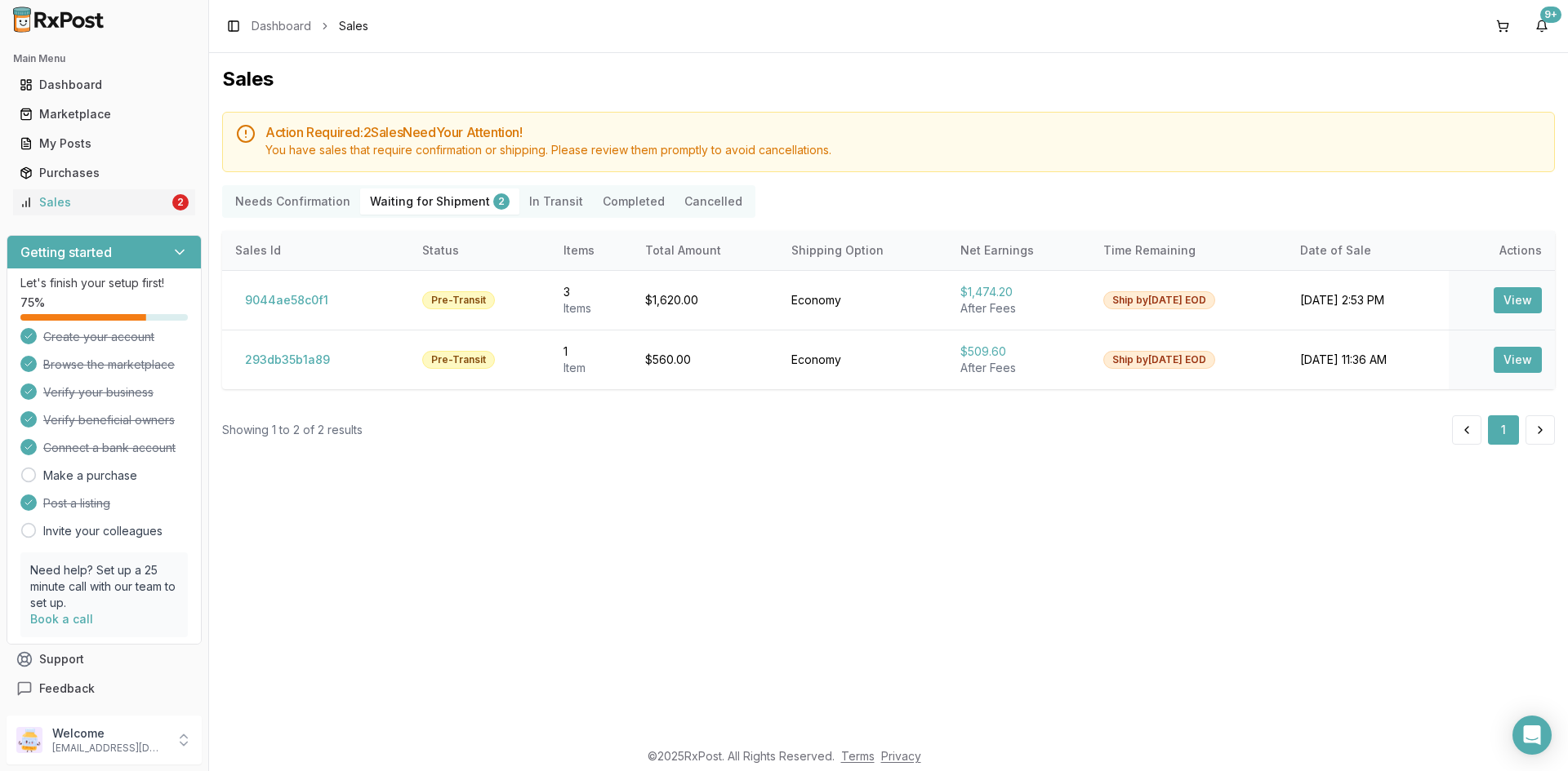
click at [523, 201] on Transit "In Transit" at bounding box center [556, 202] width 74 height 26
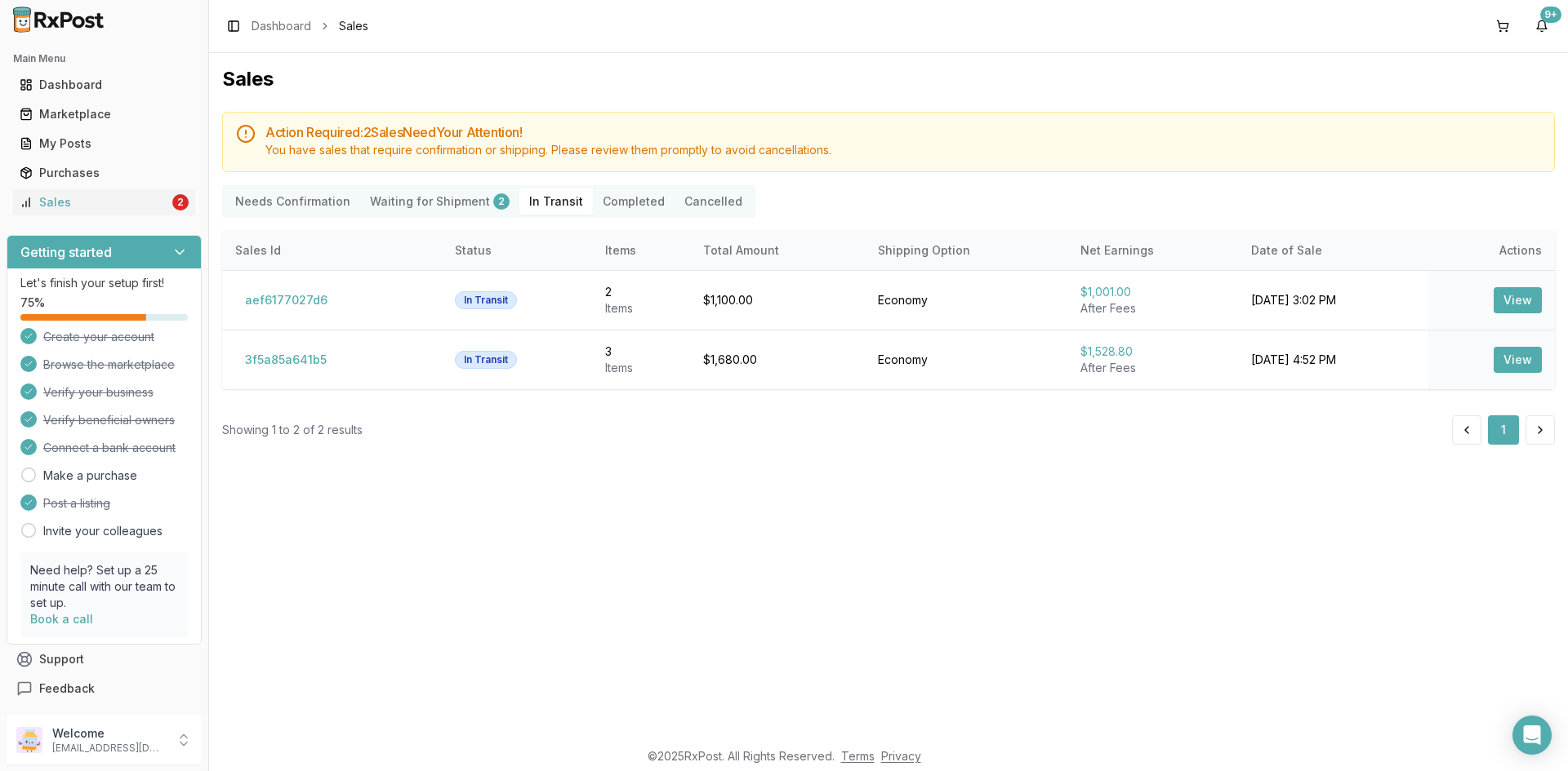
click at [622, 198] on button "Completed" at bounding box center [634, 202] width 82 height 26
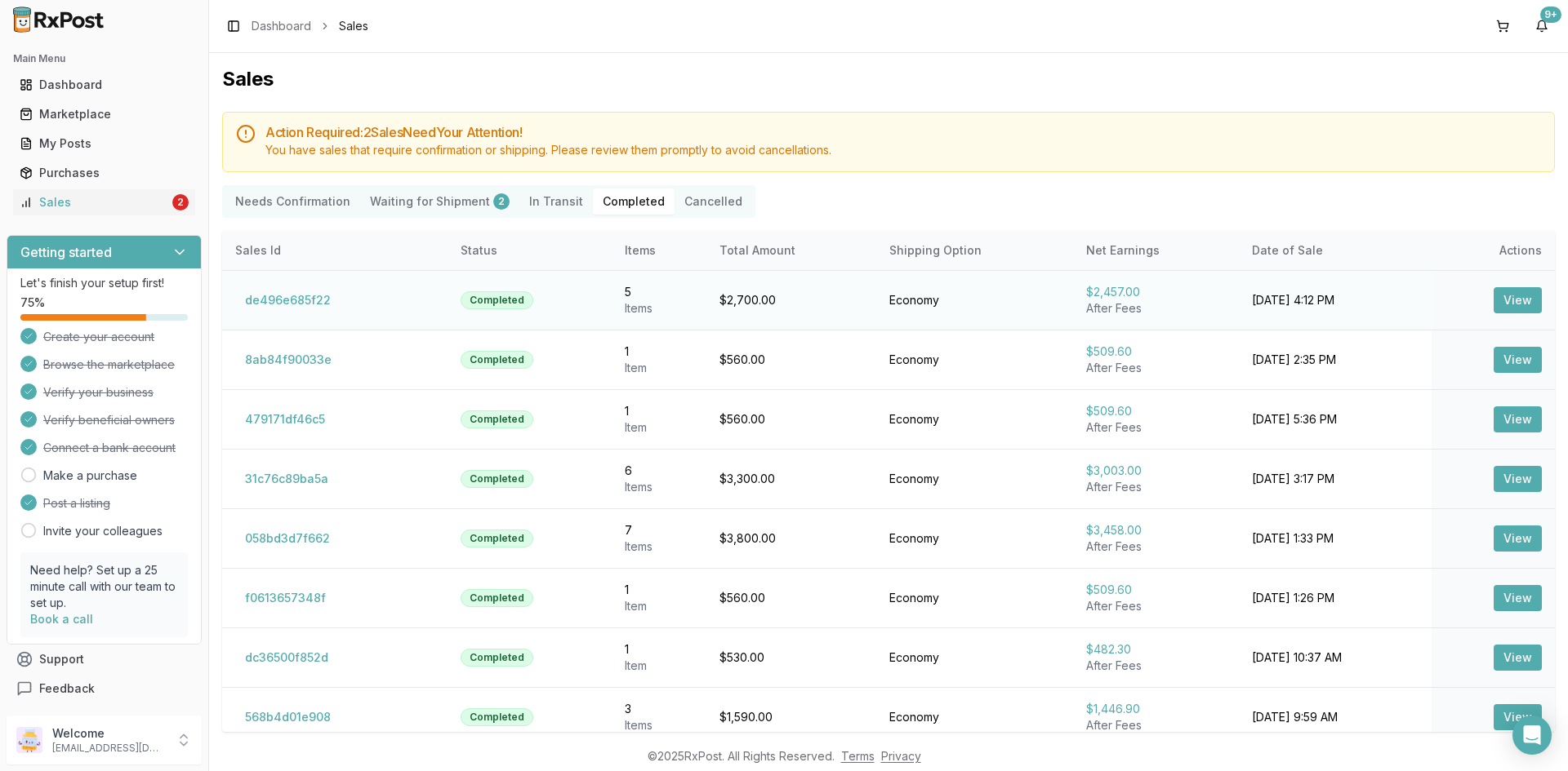
click at [1506, 302] on button "View" at bounding box center [1517, 300] width 48 height 26
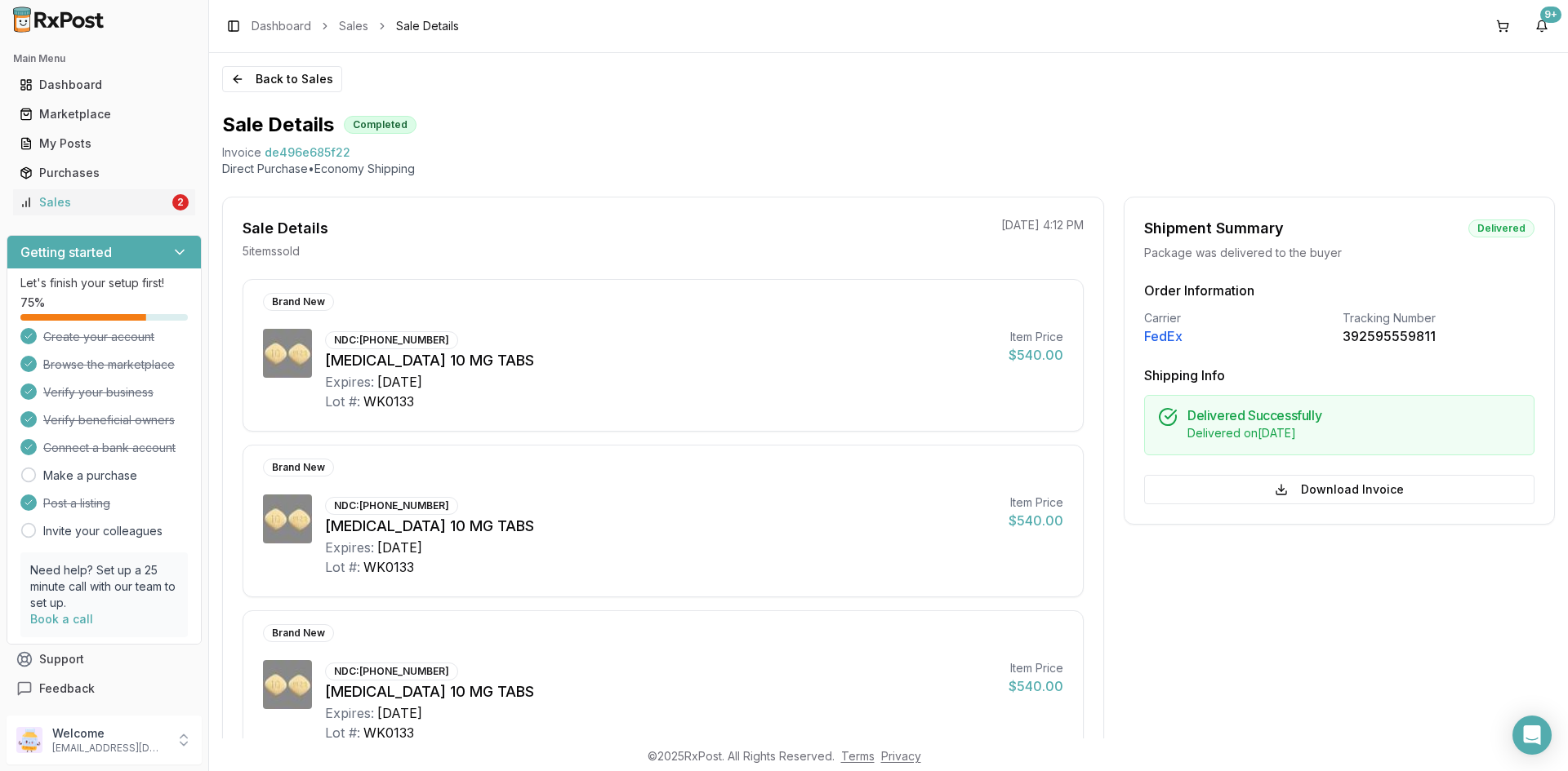
drag, startPoint x: 128, startPoint y: 204, endPoint x: 125, endPoint y: 219, distance: 15.3
click at [128, 204] on div "Sales" at bounding box center [94, 203] width 150 height 16
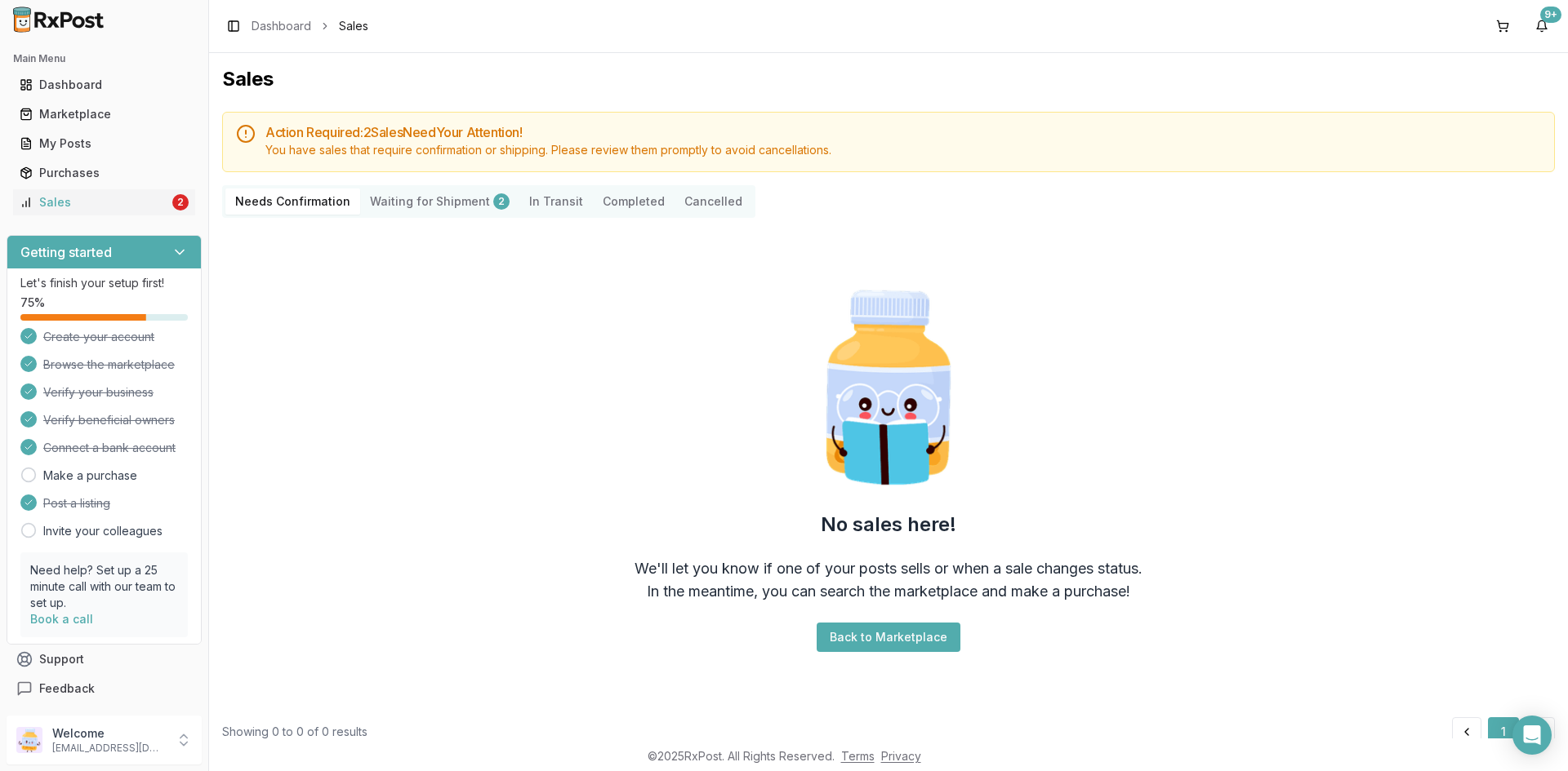
click at [424, 202] on Shipment "Waiting for Shipment 2" at bounding box center [439, 202] width 159 height 26
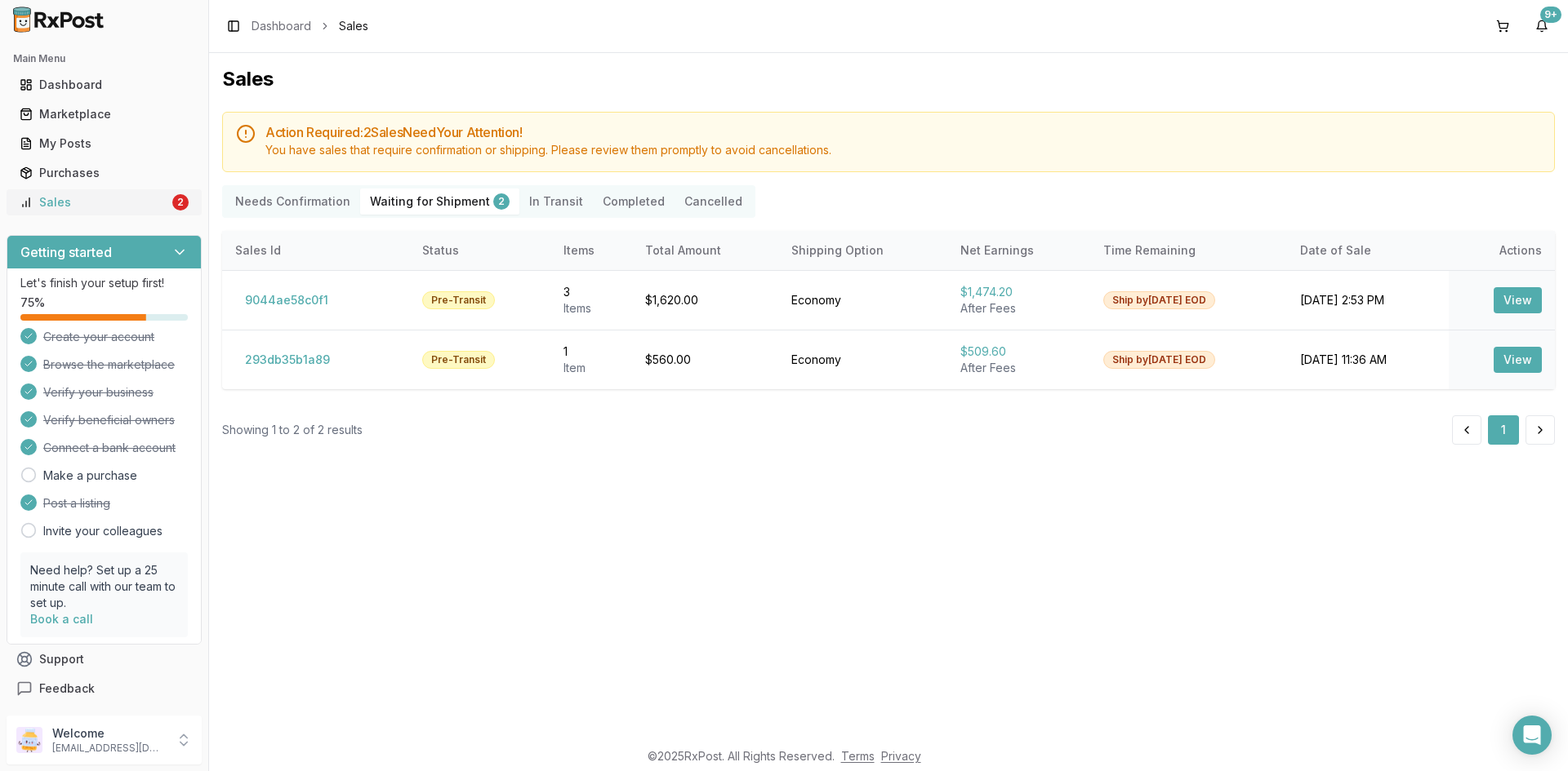
click at [133, 211] on link "Sales 2" at bounding box center [104, 203] width 182 height 29
